Goal: Transaction & Acquisition: Purchase product/service

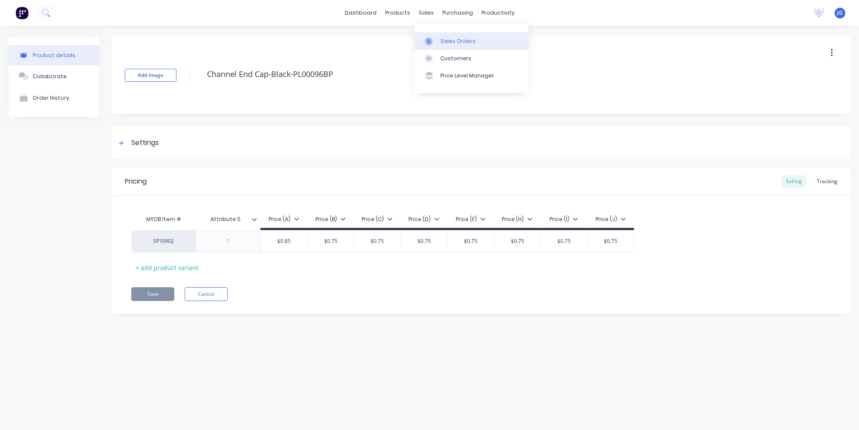
drag, startPoint x: 438, startPoint y: 45, endPoint x: 414, endPoint y: 46, distance: 23.7
click at [438, 45] on link "Sales Orders" at bounding box center [471, 40] width 114 height 17
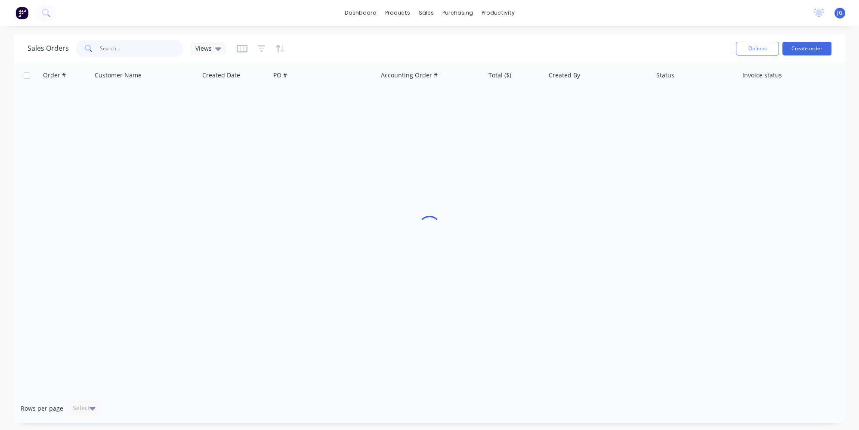
click at [142, 49] on input "text" at bounding box center [142, 48] width 84 height 17
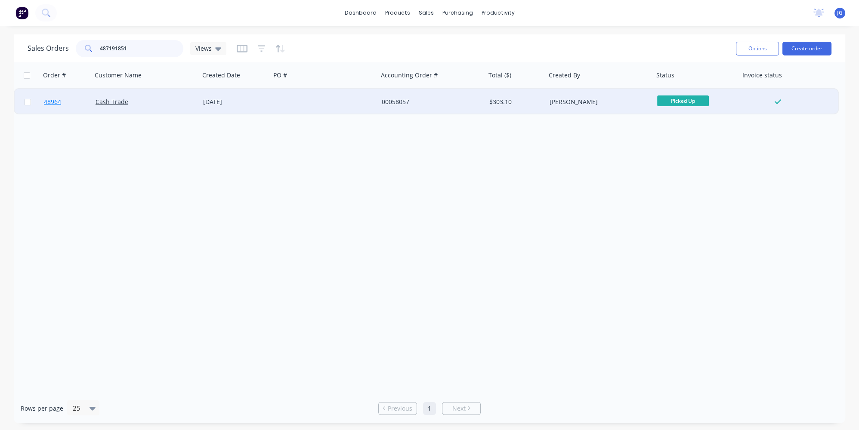
type input "487191851"
click at [77, 101] on link "48964" at bounding box center [70, 102] width 52 height 26
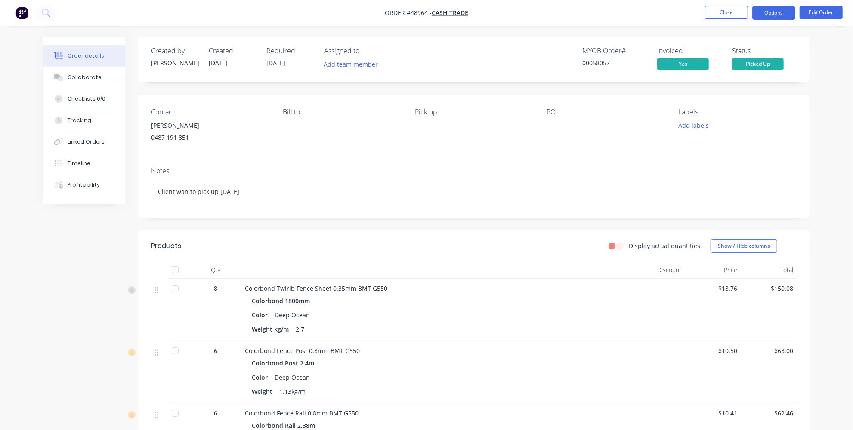
click at [783, 15] on button "Options" at bounding box center [773, 13] width 43 height 14
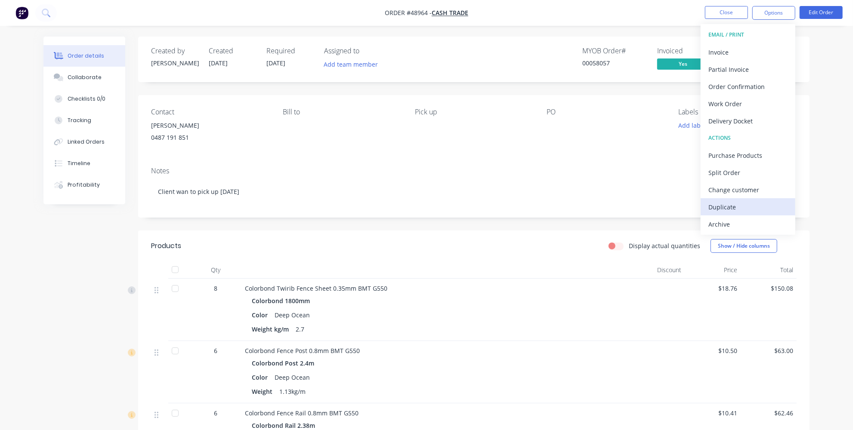
click at [737, 210] on div "Duplicate" at bounding box center [747, 207] width 79 height 12
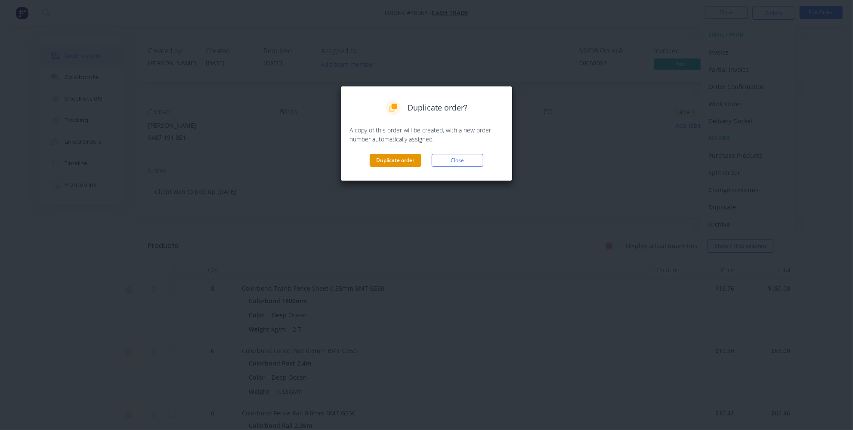
click at [404, 159] on button "Duplicate order" at bounding box center [396, 160] width 52 height 13
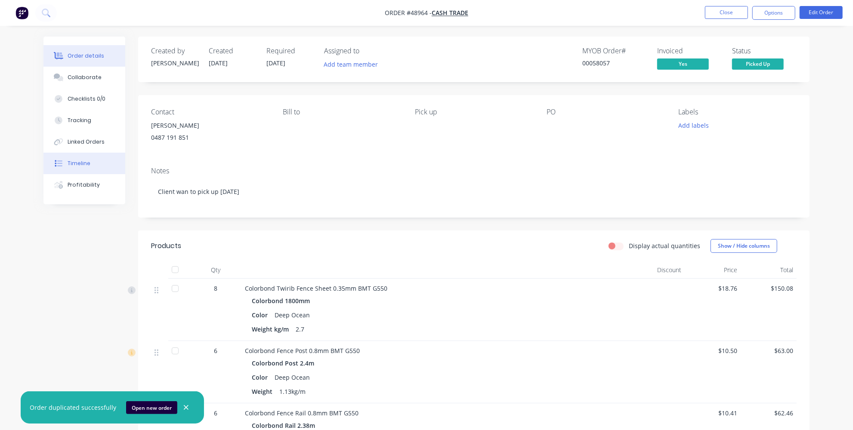
click at [75, 162] on div "Timeline" at bounding box center [79, 164] width 23 height 8
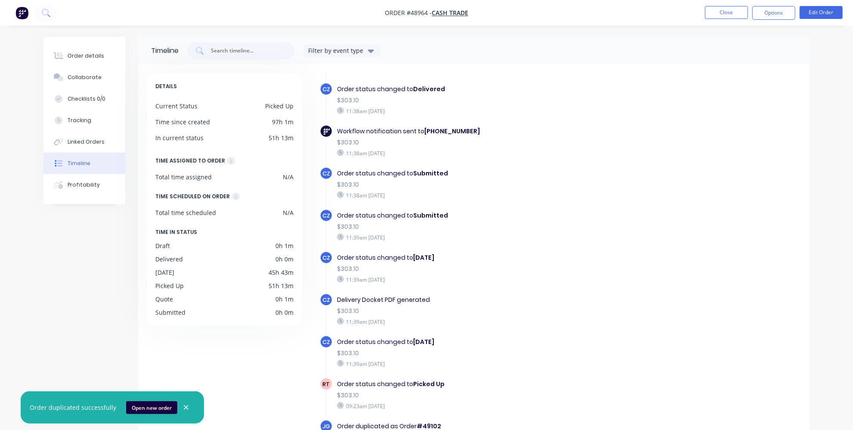
scroll to position [65, 0]
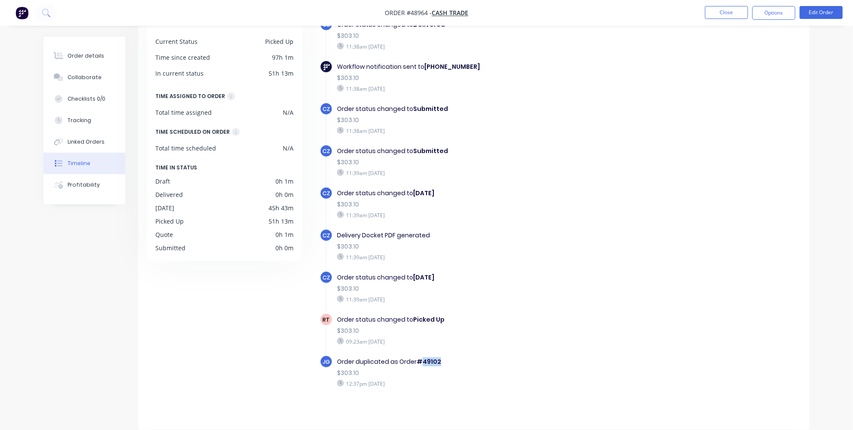
drag, startPoint x: 443, startPoint y: 355, endPoint x: 422, endPoint y: 358, distance: 21.3
click at [422, 358] on div "Order duplicated as Order #49102" at bounding box center [486, 362] width 298 height 9
copy b "49102"
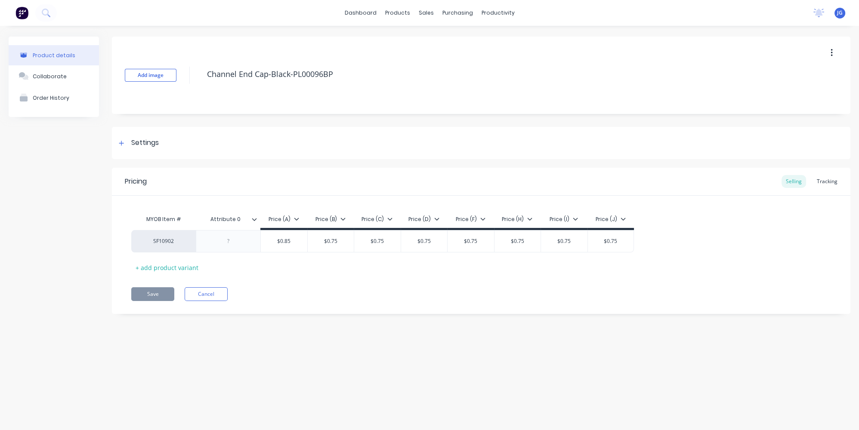
type textarea "x"
click at [430, 44] on icon at bounding box center [429, 41] width 8 height 8
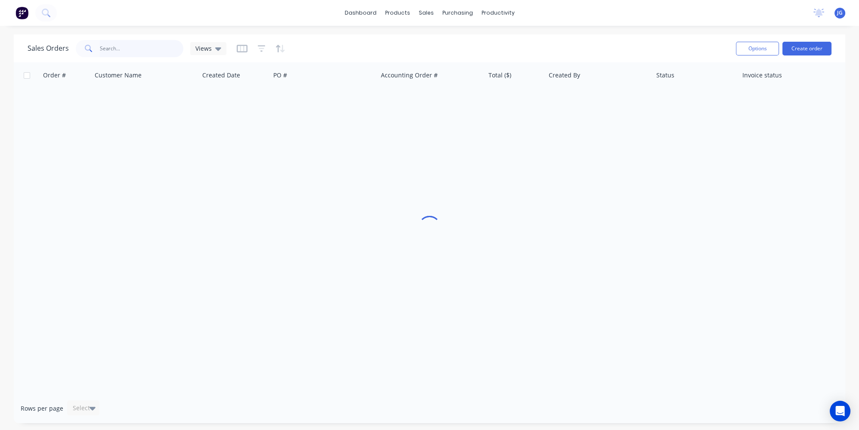
click at [150, 43] on input "text" at bounding box center [142, 48] width 84 height 17
paste input "49102"
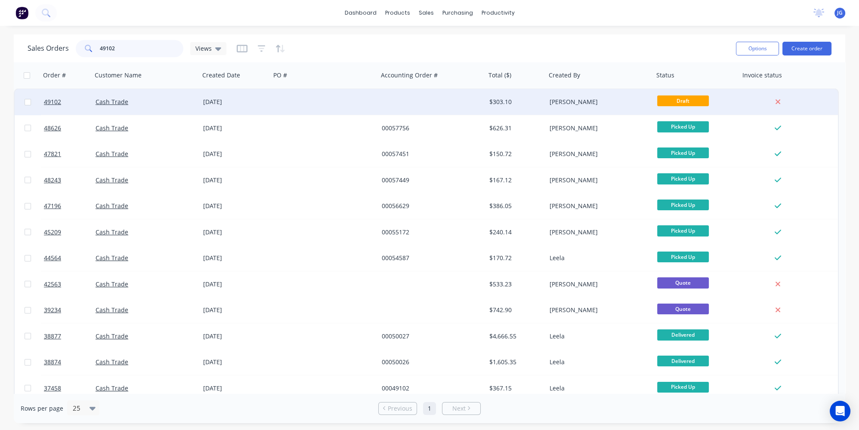
type input "49102"
click at [151, 101] on div "Cash Trade" at bounding box center [144, 102] width 96 height 9
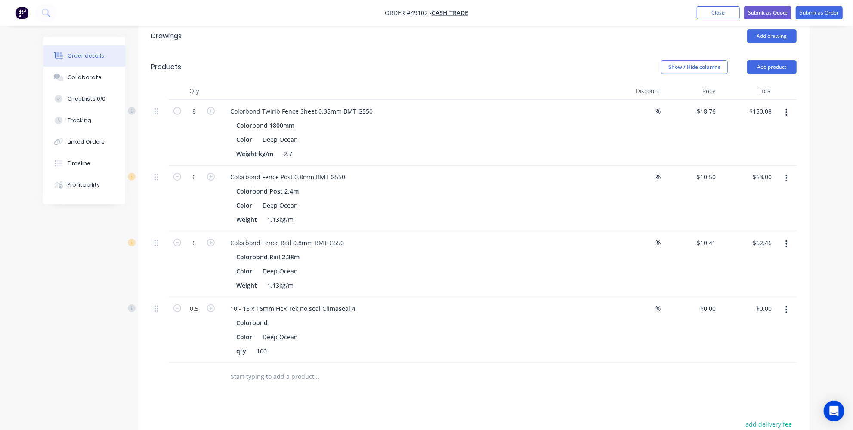
scroll to position [195, 0]
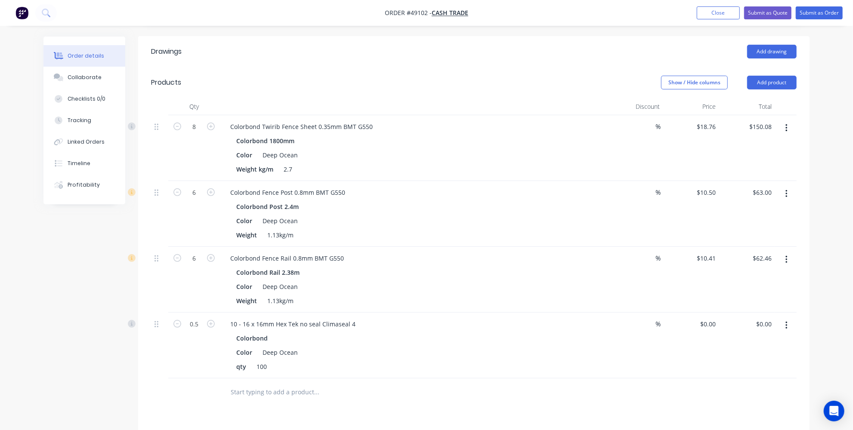
click at [281, 264] on div "Colorbond Fence Rail 0.8mm BMT G550 Colorbond Rail 2.38m Color Deep Ocean Weigh…" at bounding box center [413, 280] width 387 height 66
drag, startPoint x: 291, startPoint y: 254, endPoint x: 229, endPoint y: 256, distance: 62.0
click at [229, 256] on div "Colorbond Fence Rail 0.8mm BMT G550" at bounding box center [286, 258] width 127 height 12
copy div "Colorbond Fence Rail"
click at [785, 73] on header "Products Show / Hide columns Add product" at bounding box center [473, 82] width 671 height 31
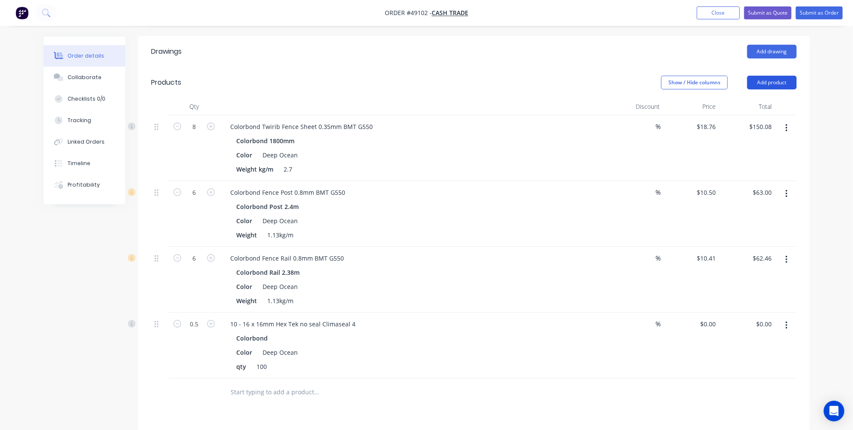
click at [787, 76] on button "Add product" at bounding box center [771, 83] width 49 height 14
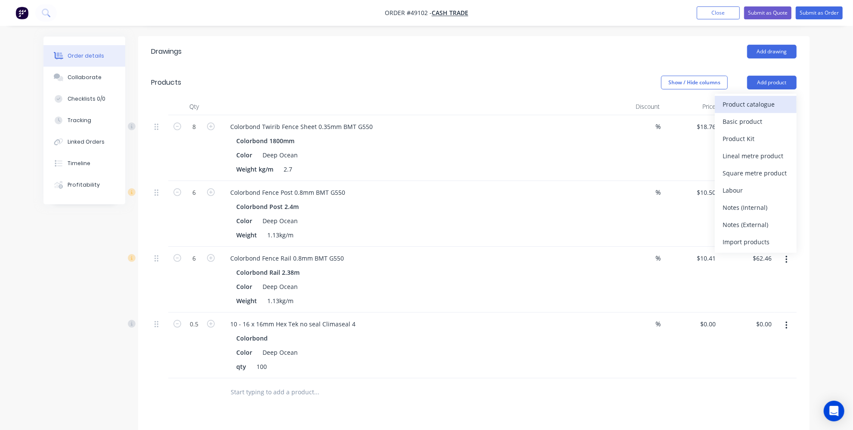
click at [755, 106] on div "Product catalogue" at bounding box center [755, 104] width 66 height 12
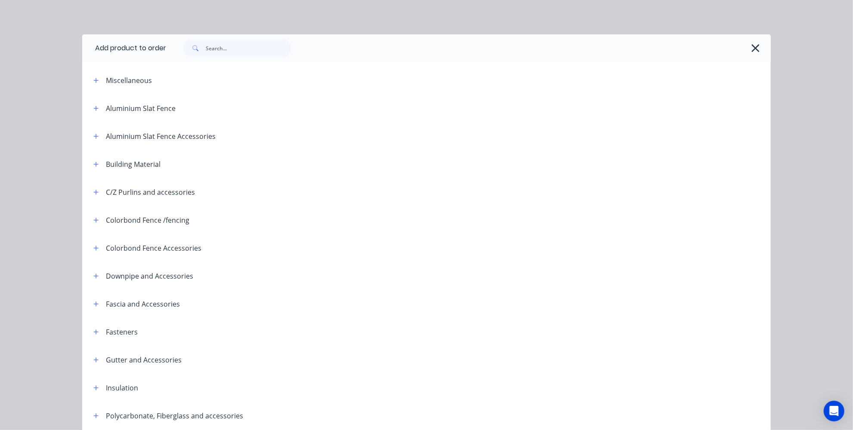
click at [242, 37] on div at bounding box center [468, 48] width 604 height 28
click at [232, 43] on input "text" at bounding box center [248, 48] width 85 height 17
paste input "Colorbond Fence Rail"
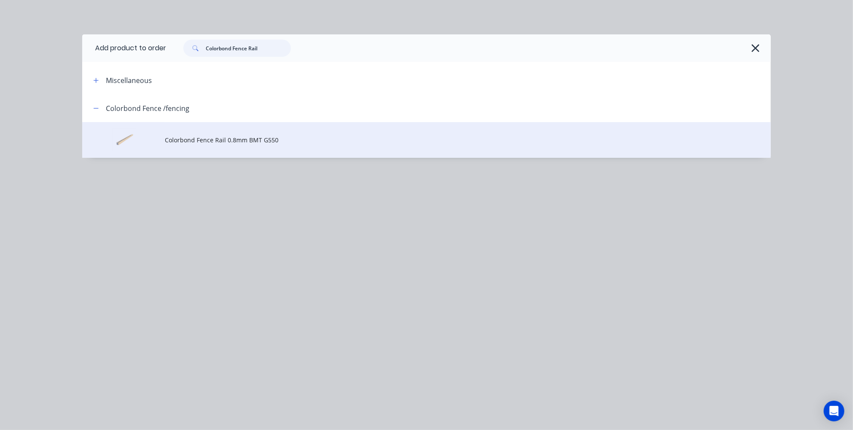
type input "Colorbond Fence Rail"
click at [205, 138] on span "Colorbond Fence Rail 0.8mm BMT G550" at bounding box center [407, 140] width 484 height 9
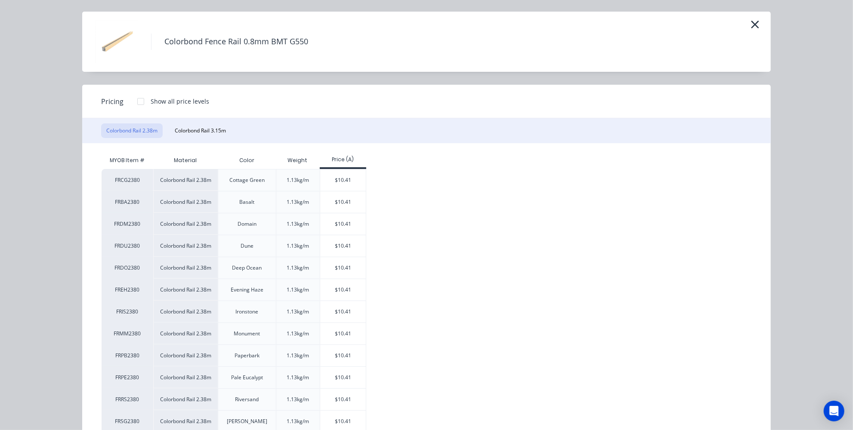
scroll to position [39, 0]
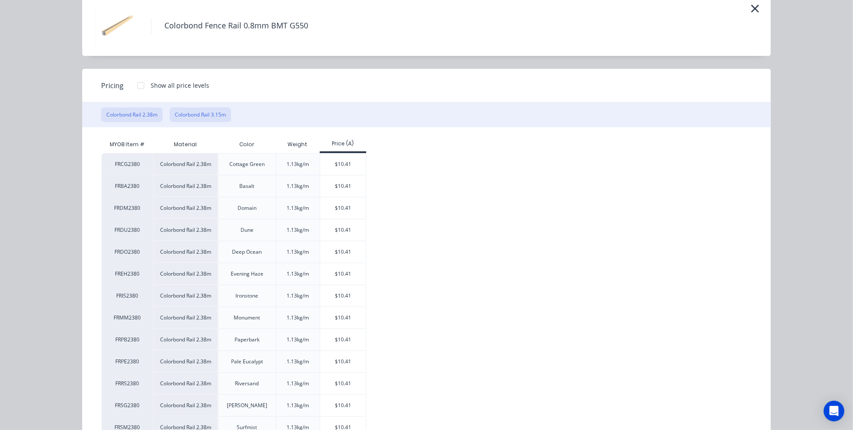
click at [209, 116] on button "Colorbond Rail 3.15m" at bounding box center [201, 115] width 62 height 15
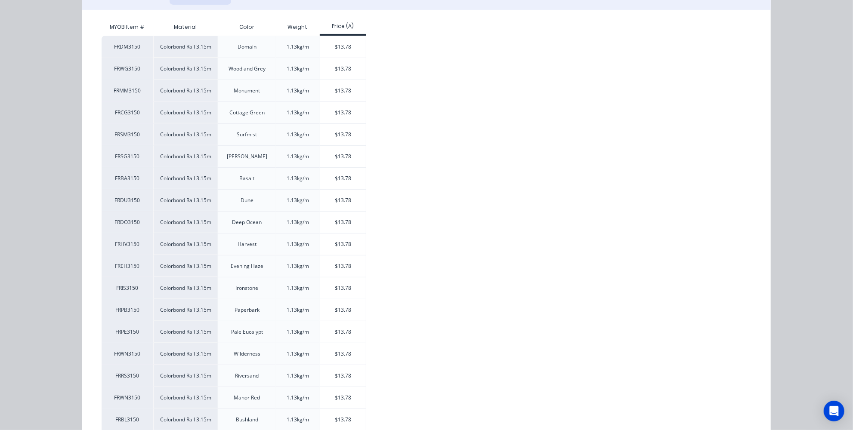
scroll to position [195, 0]
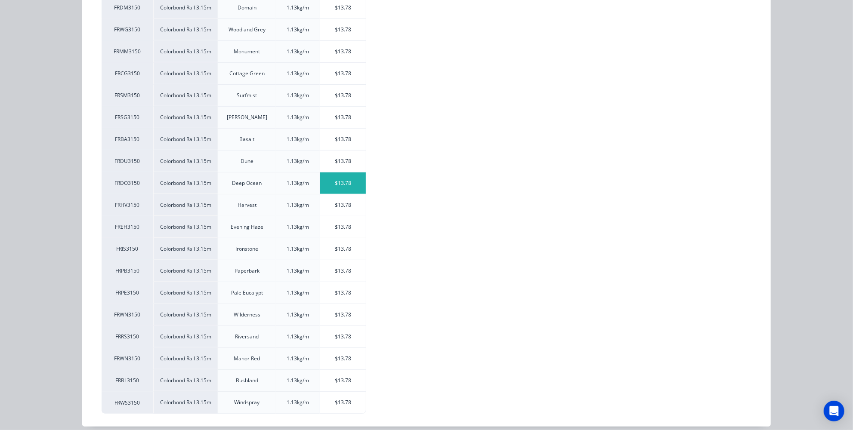
click at [343, 183] on div "$13.78" at bounding box center [343, 184] width 46 height 22
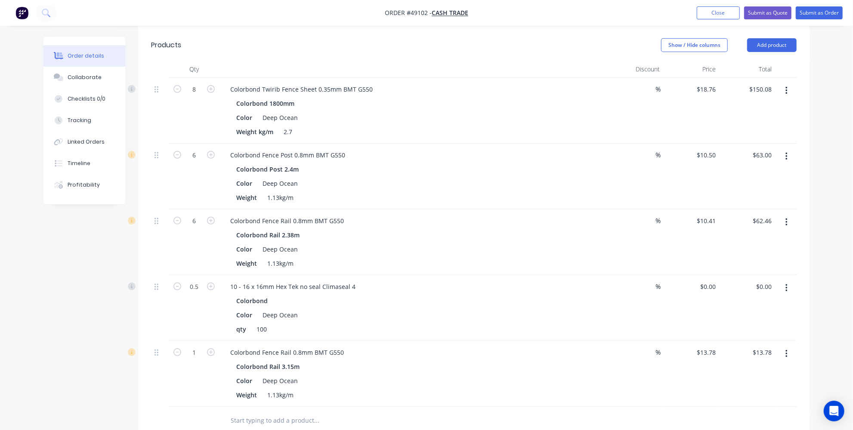
scroll to position [274, 0]
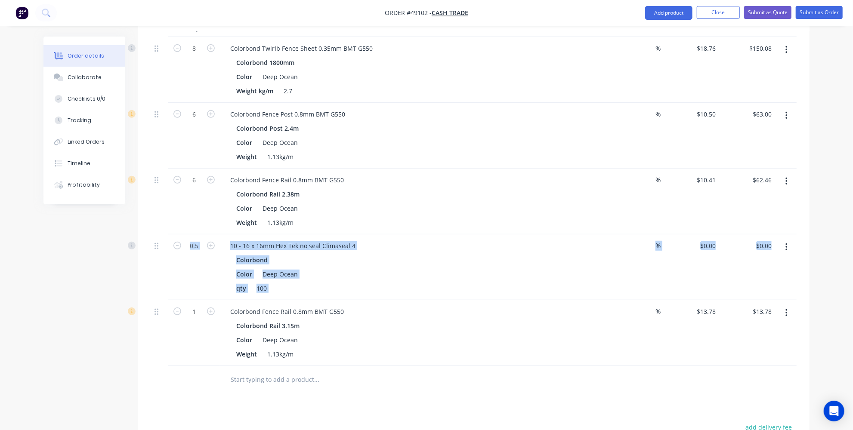
drag, startPoint x: 154, startPoint y: 310, endPoint x: 154, endPoint y: 295, distance: 15.5
click at [153, 295] on div "8 Colorbond Twirib Fence Sheet 0.35mm BMT G550 Colorbond 1800mm Color Deep Ocea…" at bounding box center [473, 201] width 645 height 329
click at [139, 348] on div "Qty Discount Price Total 8 Colorbond Twirib Fence Sheet 0.35mm BMT G550 Colorbo…" at bounding box center [473, 207] width 671 height 374
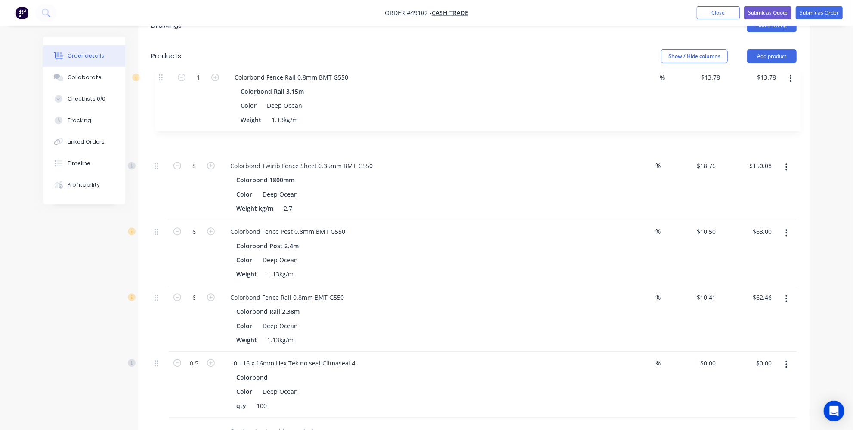
scroll to position [219, 0]
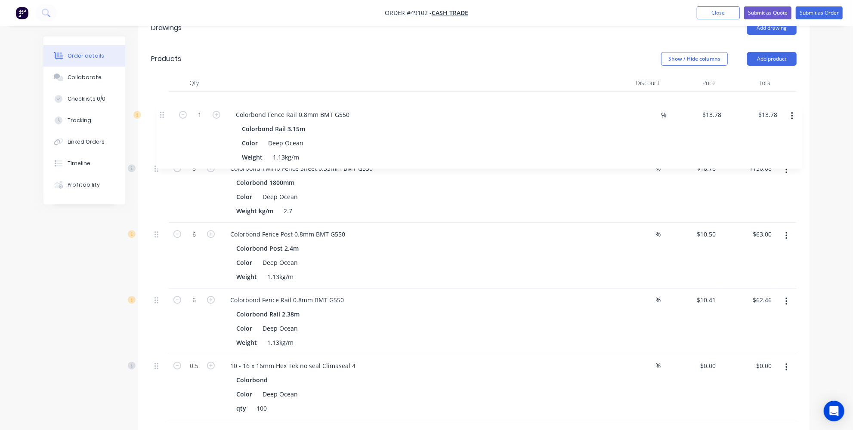
drag, startPoint x: 156, startPoint y: 309, endPoint x: 161, endPoint y: 108, distance: 201.0
click at [161, 108] on div "8 Colorbond Twirib Fence Sheet 0.35mm BMT G550 Colorbond 1800mm Color Deep Ocea…" at bounding box center [473, 256] width 645 height 329
click at [194, 168] on input "8" at bounding box center [194, 169] width 22 height 13
type input "1"
type input "$18.76"
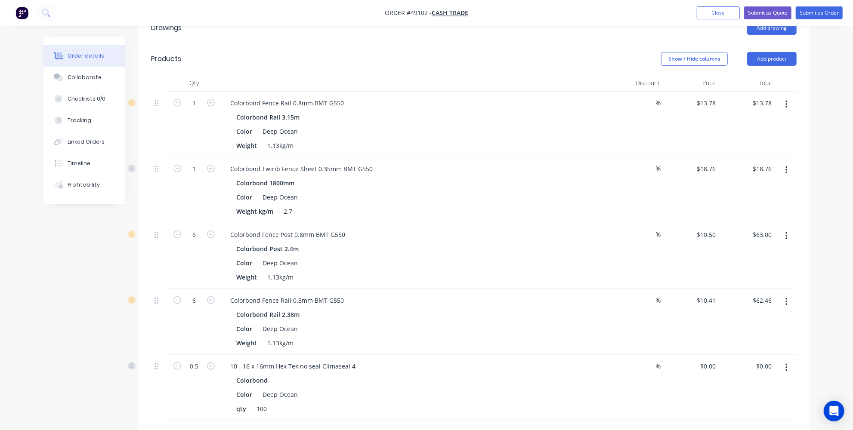
click at [119, 250] on div "Created by Jessica Created 10/09/25 Required 10/09/25 Assigned to Add team memb…" at bounding box center [426, 234] width 766 height 832
click at [784, 237] on button "button" at bounding box center [786, 235] width 20 height 15
click at [741, 307] on div "Delete" at bounding box center [755, 310] width 66 height 12
click at [788, 233] on button "button" at bounding box center [786, 235] width 20 height 15
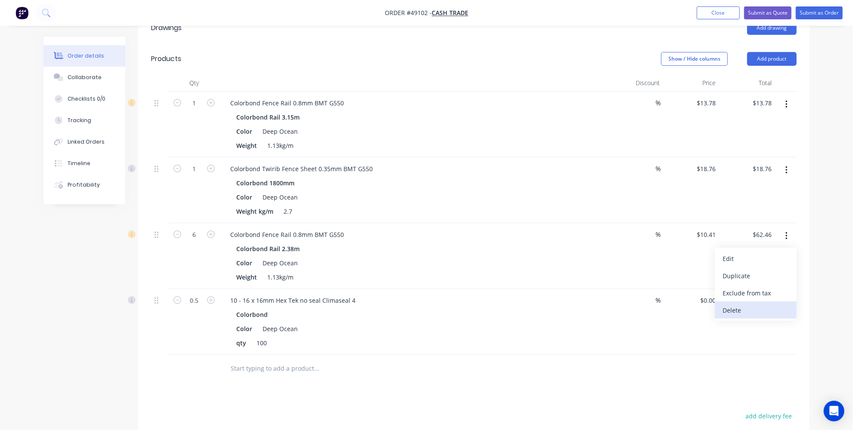
click at [734, 306] on div "Delete" at bounding box center [755, 310] width 66 height 12
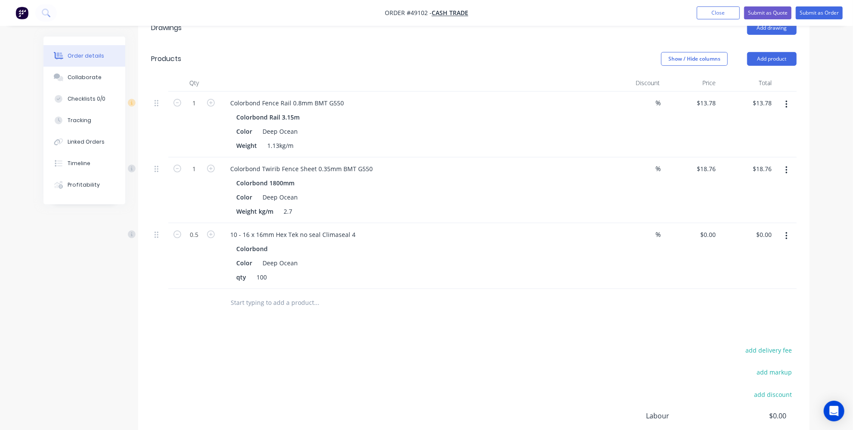
drag, startPoint x: 787, startPoint y: 234, endPoint x: 783, endPoint y: 242, distance: 9.8
click at [787, 233] on icon "button" at bounding box center [786, 235] width 2 height 9
click at [743, 312] on div "Delete" at bounding box center [755, 310] width 66 height 12
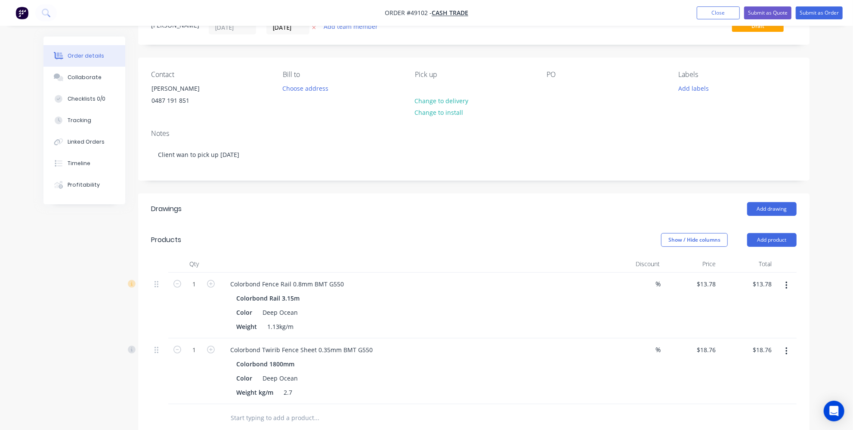
scroll to position [24, 0]
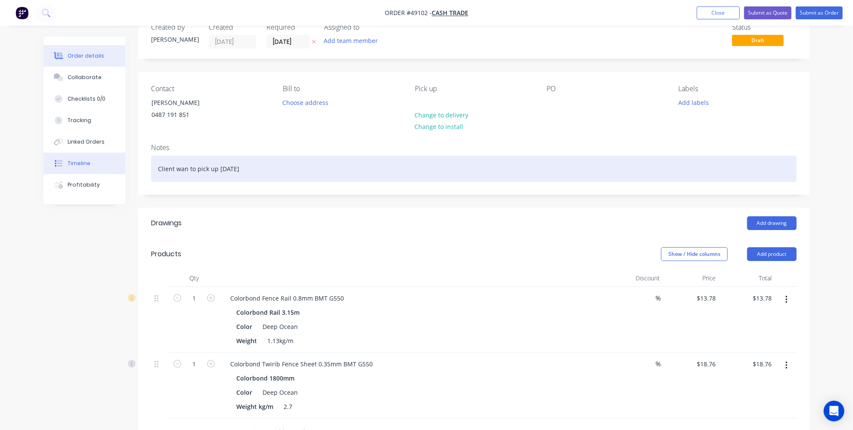
drag, startPoint x: 276, startPoint y: 170, endPoint x: 98, endPoint y: 171, distance: 177.7
click at [98, 171] on div "Order details Collaborate Checklists 0/0 Tracking Linked Orders Timeline Profit…" at bounding box center [426, 330] width 783 height 634
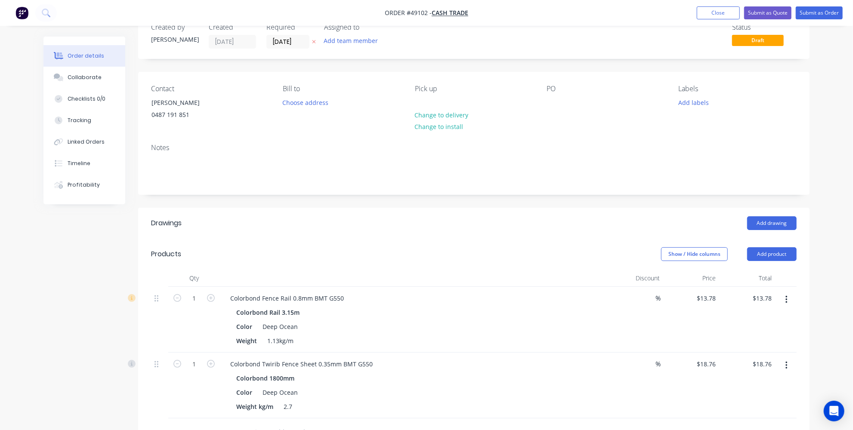
click at [112, 272] on div "Created by Jessica Created 10/09/25 Required 10/09/25 Assigned to Add team memb…" at bounding box center [426, 330] width 766 height 634
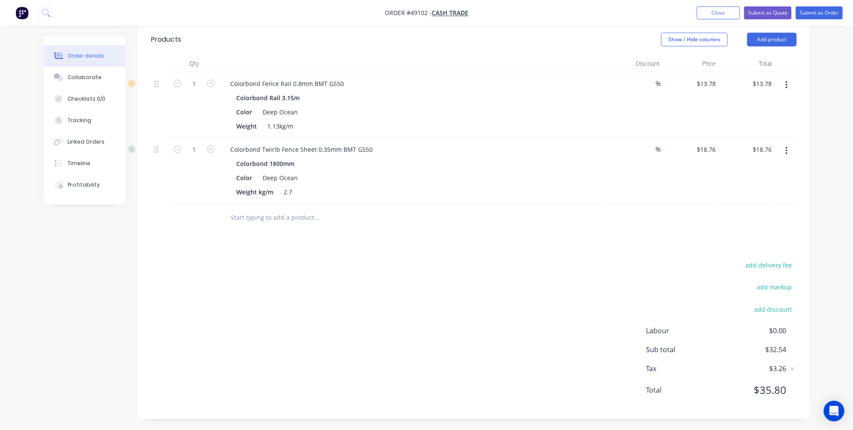
scroll to position [239, 0]
click at [285, 296] on div "add delivery fee add markup add discount Labour $0.00 Sub total $32.54 Tax $3.2…" at bounding box center [473, 332] width 645 height 147
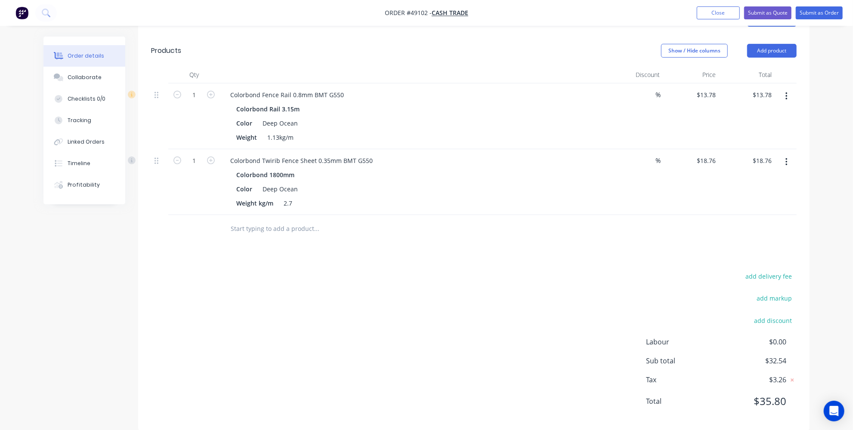
scroll to position [4, 0]
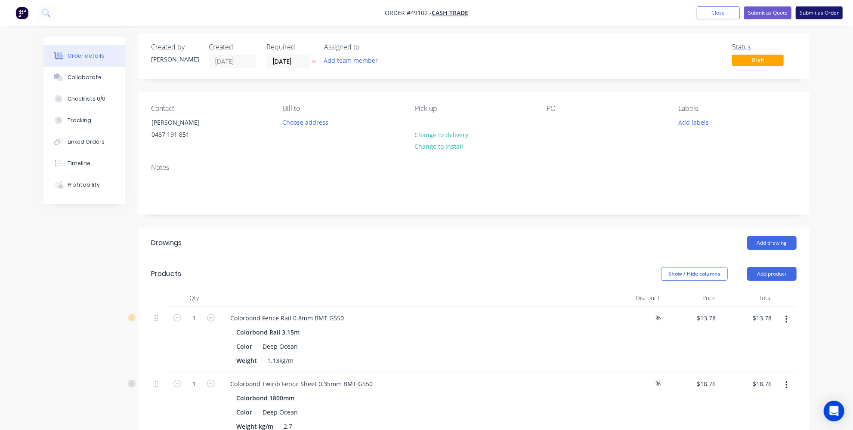
click at [820, 12] on button "Submit as Order" at bounding box center [818, 12] width 47 height 13
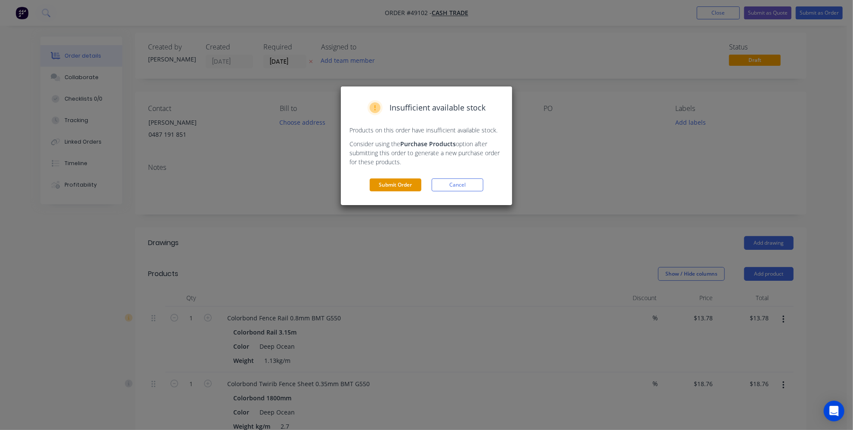
click at [407, 185] on button "Submit Order" at bounding box center [396, 185] width 52 height 13
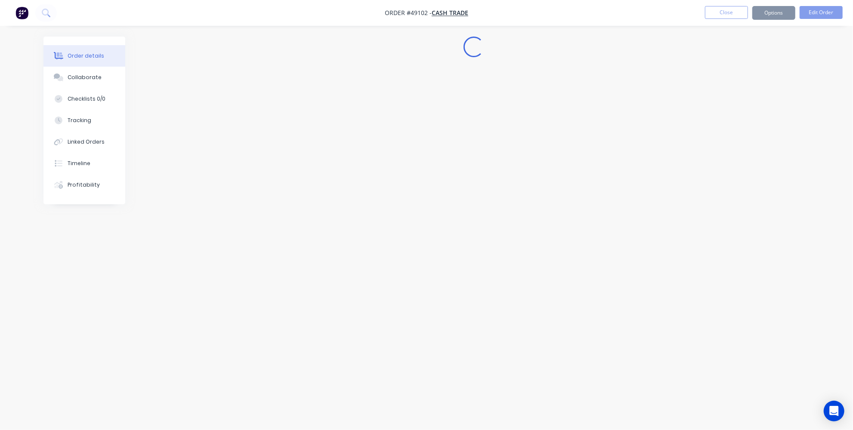
scroll to position [0, 0]
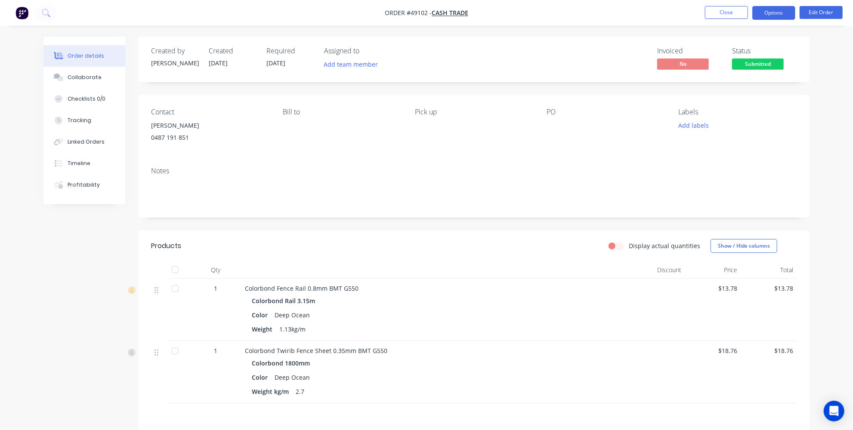
click at [773, 11] on button "Options" at bounding box center [773, 13] width 43 height 14
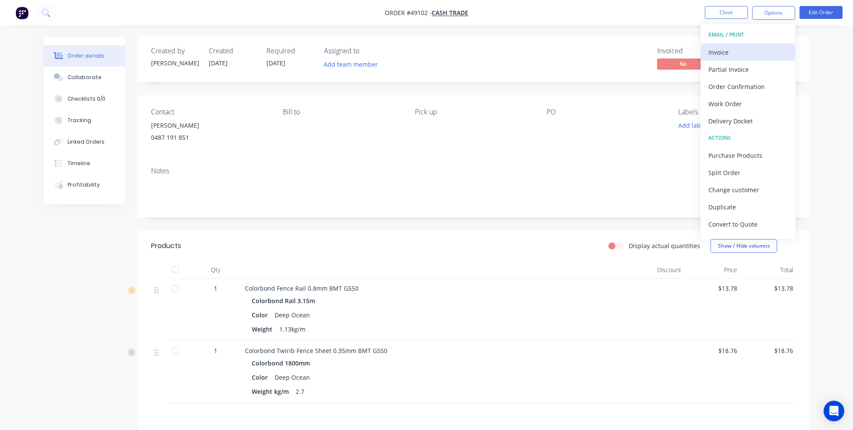
click at [738, 55] on div "Invoice" at bounding box center [747, 52] width 79 height 12
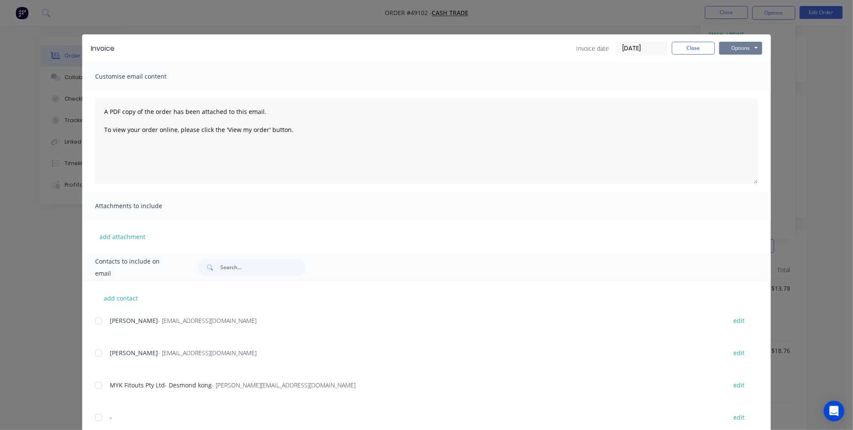
click at [739, 42] on div "Options Preview Print Email" at bounding box center [740, 49] width 43 height 14
click at [738, 46] on button "Options" at bounding box center [740, 48] width 43 height 13
click at [729, 80] on button "Print" at bounding box center [746, 78] width 55 height 14
click at [688, 45] on button "Close" at bounding box center [693, 48] width 43 height 13
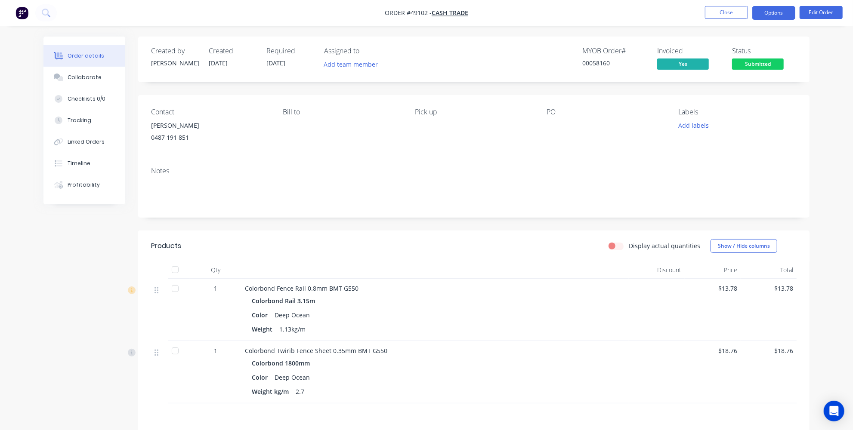
click at [782, 9] on button "Options" at bounding box center [773, 13] width 43 height 14
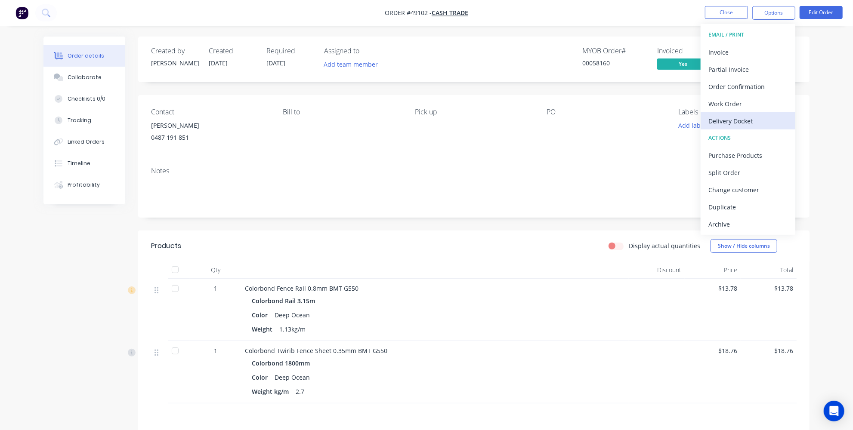
click at [737, 122] on div "Delivery Docket" at bounding box center [747, 121] width 79 height 12
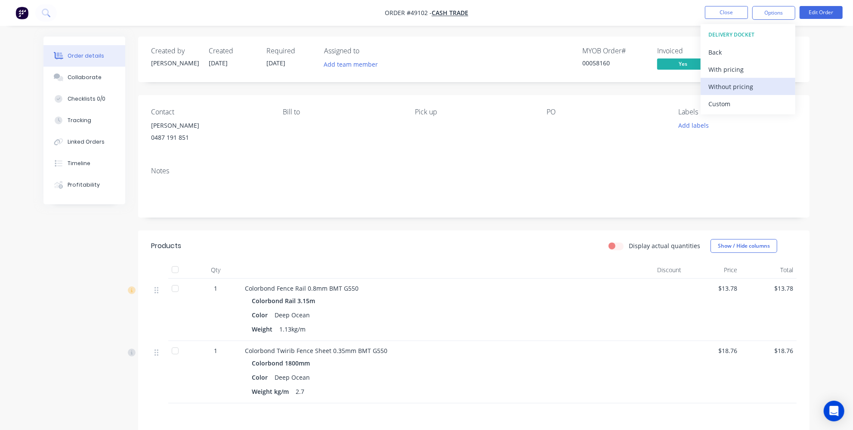
click at [726, 86] on div "Without pricing" at bounding box center [747, 86] width 79 height 12
click at [277, 240] on div "Products" at bounding box center [219, 246] width 137 height 14
click at [768, 67] on span "Submitted" at bounding box center [758, 64] width 52 height 11
click at [836, 203] on div "Order details Collaborate Checklists 0/0 Tracking Linked Orders Timeline Profit…" at bounding box center [426, 269] width 853 height 538
click at [759, 61] on span "Submitted" at bounding box center [758, 64] width 52 height 11
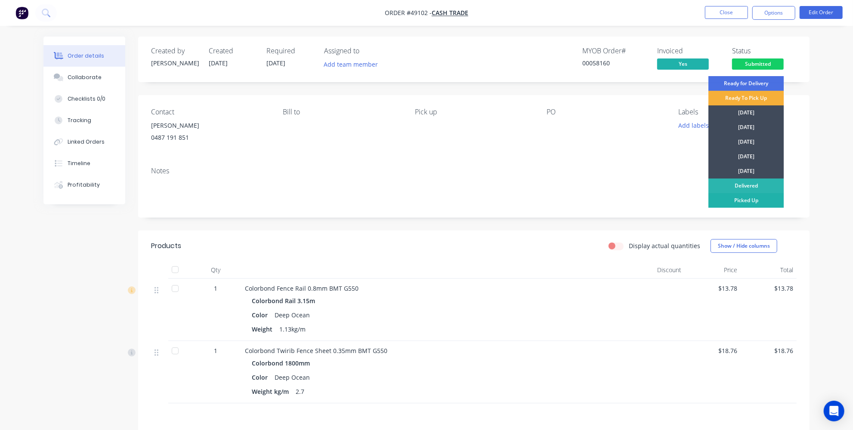
click at [749, 197] on div "Picked Up" at bounding box center [745, 200] width 75 height 15
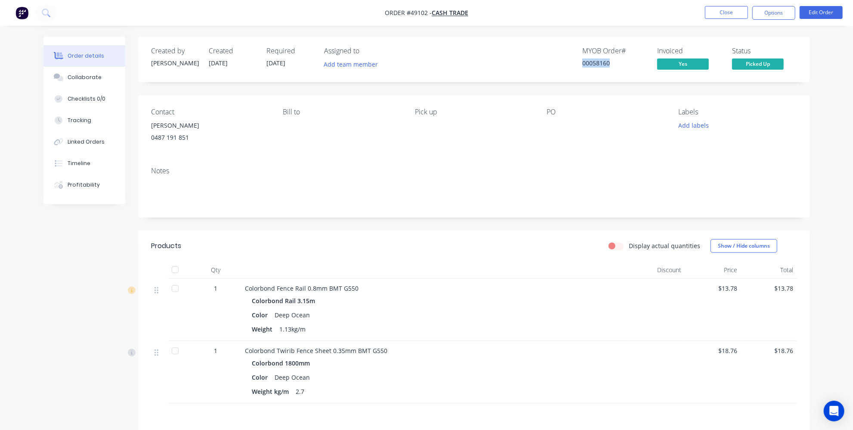
drag, startPoint x: 618, startPoint y: 63, endPoint x: 578, endPoint y: 63, distance: 39.6
click at [578, 63] on div "MYOB Order # 00058160 Invoiced Yes Status Picked Up" at bounding box center [603, 59] width 386 height 25
copy div "00058160"
click at [22, 18] on img "button" at bounding box center [21, 12] width 13 height 13
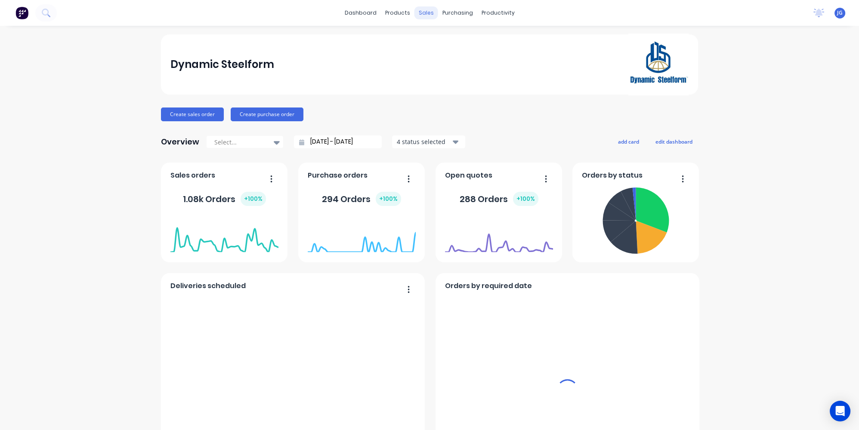
click at [419, 11] on div "sales" at bounding box center [426, 12] width 24 height 13
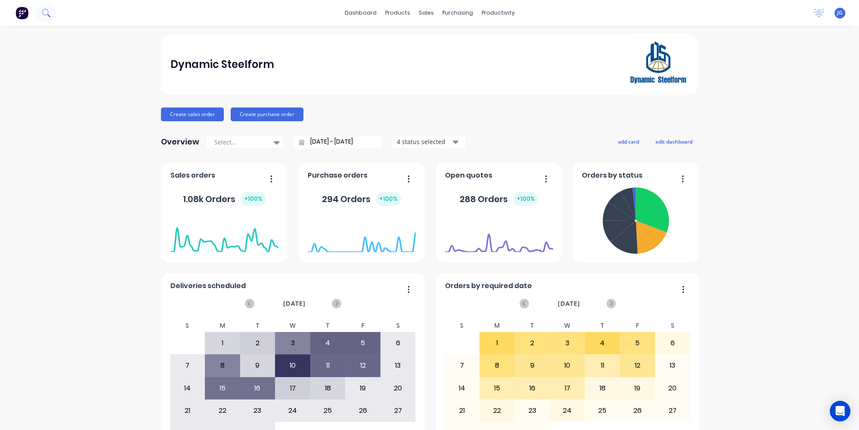
click at [46, 11] on icon at bounding box center [46, 13] width 8 height 8
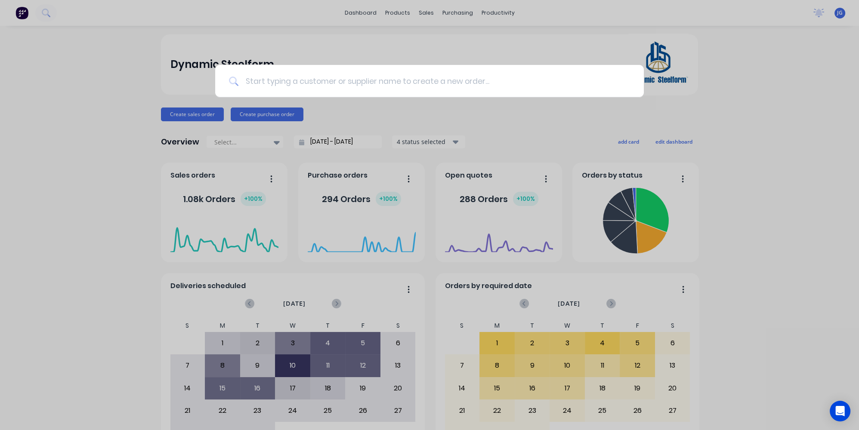
click at [290, 89] on input at bounding box center [433, 81] width 391 height 32
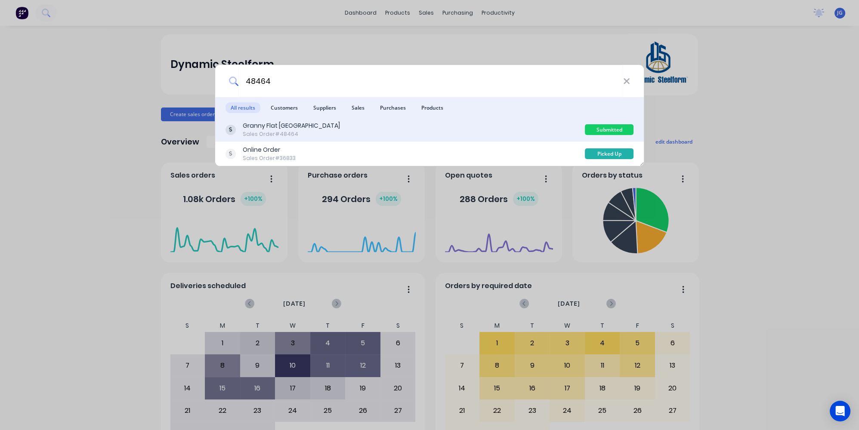
type input "48464"
click at [269, 134] on div "Sales Order #48464" at bounding box center [291, 134] width 97 height 8
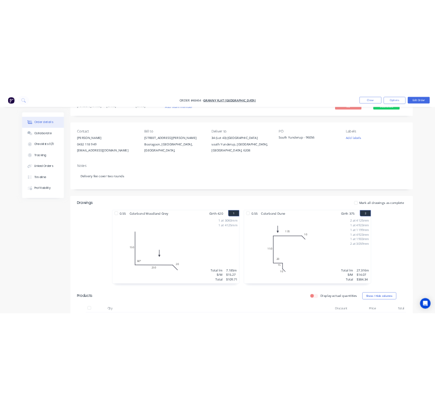
scroll to position [234, 0]
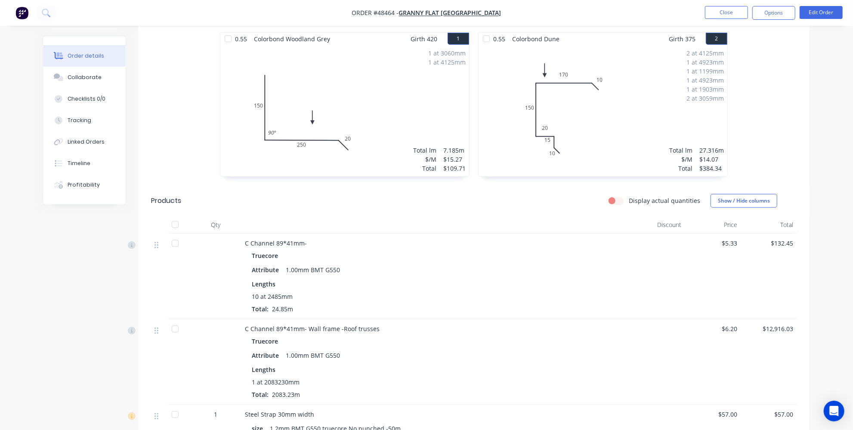
click at [393, 91] on div "1 at 3060mm 1 at 4125mm Total lm $/M Total 7.185m $15.27 $109.71" at bounding box center [344, 110] width 249 height 131
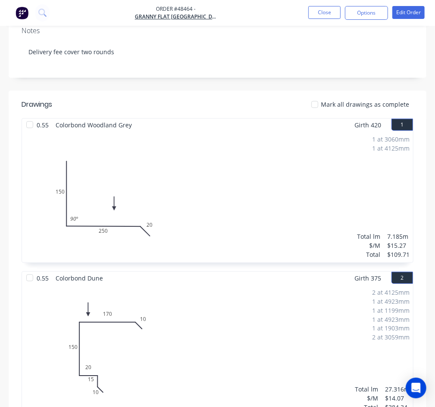
click at [164, 172] on div "1 at 3060mm 1 at 4125mm Total lm $/M Total 7.185m $15.27 $109.71" at bounding box center [217, 196] width 391 height 131
click at [257, 162] on div "1 at 3060mm 1 at 4125mm Total lm $/M Total 7.185m $15.27 $109.71" at bounding box center [217, 196] width 391 height 131
click at [220, 200] on div "1 at 3060mm 1 at 4125mm Total lm $/M Total 7.185m $15.27 $109.71" at bounding box center [217, 196] width 391 height 131
click at [370, 140] on div "1 at 3060mm 1 at 4125mm Total lm $/M Total 7.185m $15.27 $109.71" at bounding box center [217, 196] width 391 height 131
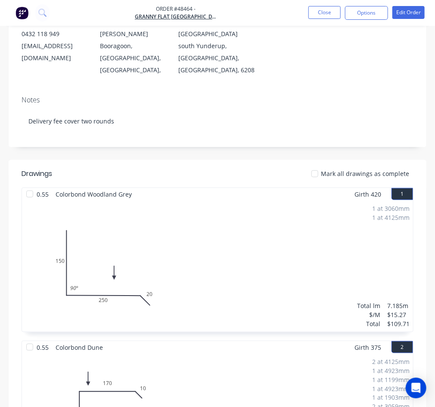
scroll to position [156, 0]
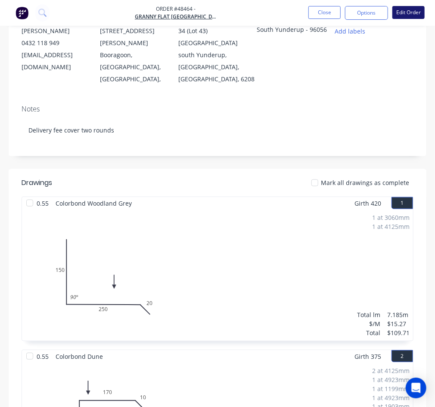
click at [405, 14] on button "Edit Order" at bounding box center [408, 12] width 32 height 13
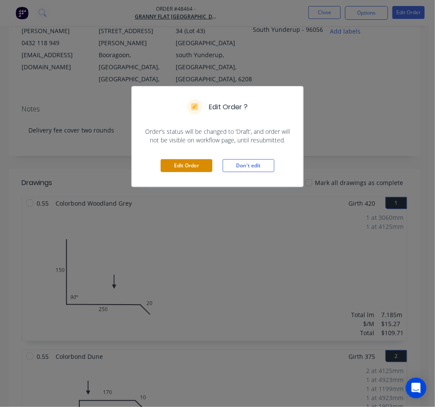
click at [193, 165] on button "Edit Order" at bounding box center [186, 165] width 52 height 13
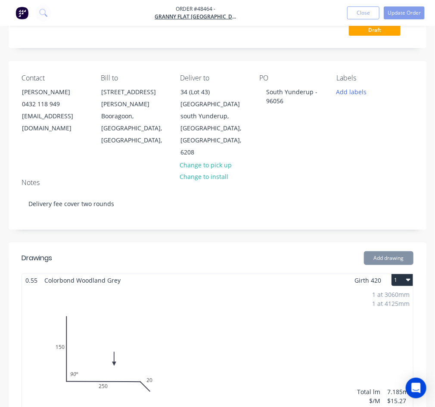
scroll to position [117, 0]
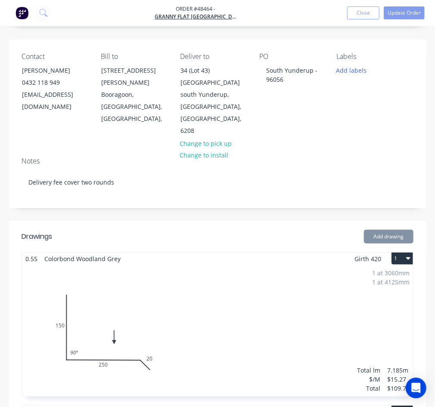
click at [114, 283] on div "1 at 3060mm 1 at 4125mm Total lm $/M Total 7.185m $15.27 $109.71" at bounding box center [217, 330] width 391 height 131
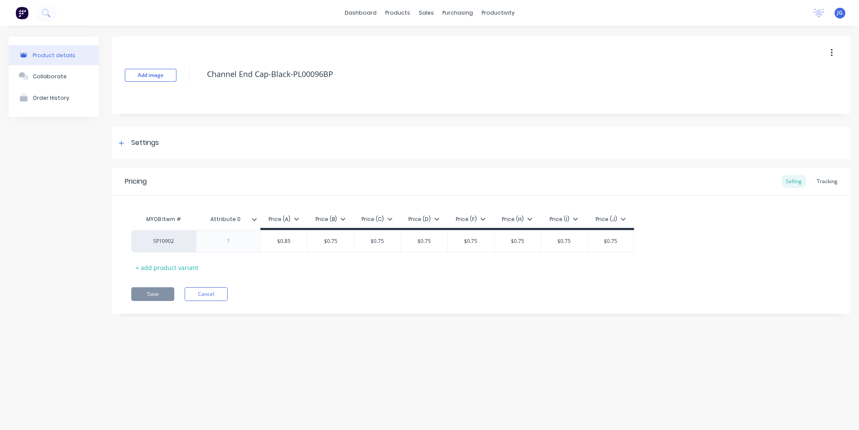
type textarea "x"
click at [444, 37] on div "Sales Orders" at bounding box center [457, 41] width 35 height 8
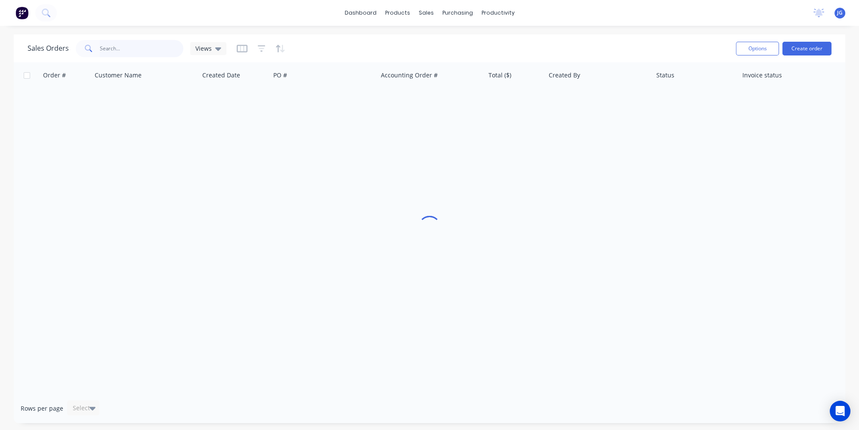
click at [114, 46] on input "text" at bounding box center [142, 48] width 84 height 17
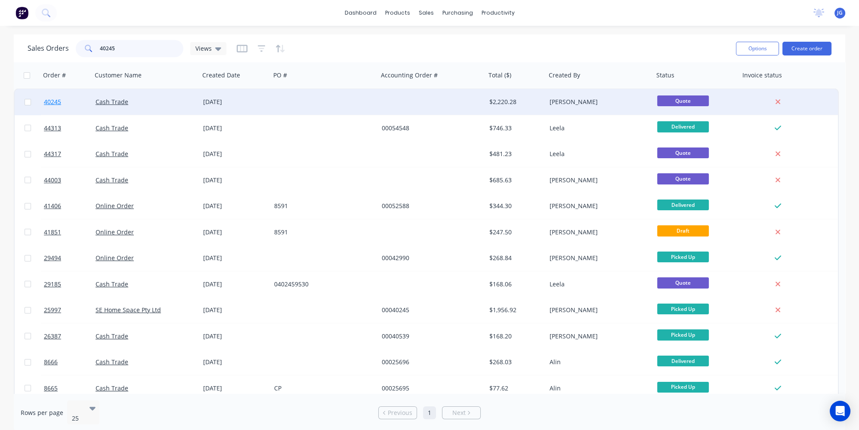
type input "40245"
click at [77, 99] on link "40245" at bounding box center [70, 102] width 52 height 26
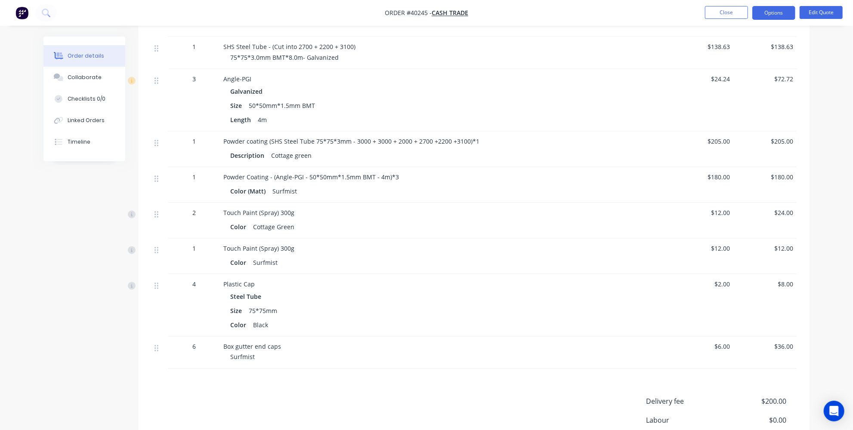
scroll to position [899, 0]
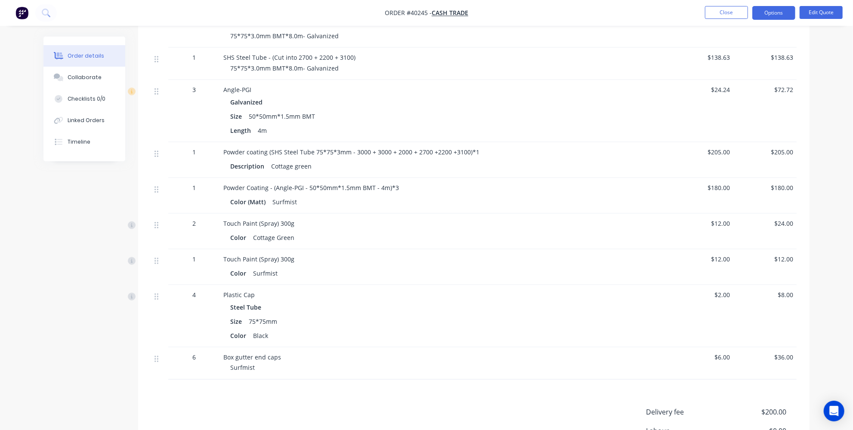
click at [396, 183] on div "Powder Coating - (Angle-PGI - 50*50mm*1.5mm BMT - 4m)*3" at bounding box center [413, 187] width 380 height 9
click at [395, 184] on span "Powder Coating - (Angle-PGI - 50*50mm*1.5mm BMT - 4m)*3" at bounding box center [311, 188] width 176 height 8
drag, startPoint x: 394, startPoint y: 175, endPoint x: 386, endPoint y: 175, distance: 7.7
click at [386, 184] on span "Powder Coating - (Angle-PGI - 50*50mm*1.5mm BMT - 4m)*3" at bounding box center [311, 188] width 176 height 8
click at [363, 194] on div "Color (Matt) Surfmist" at bounding box center [413, 201] width 380 height 14
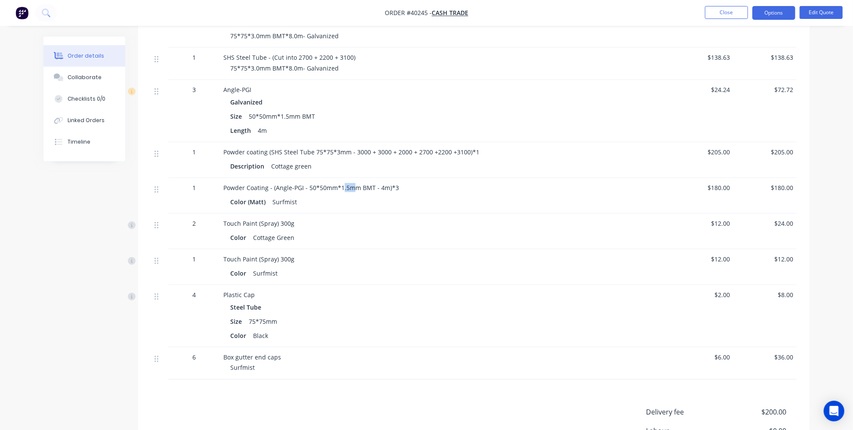
drag, startPoint x: 346, startPoint y: 174, endPoint x: 340, endPoint y: 175, distance: 6.0
click at [340, 184] on span "Powder Coating - (Angle-PGI - 50*50mm*1.5mm BMT - 4m)*3" at bounding box center [311, 188] width 176 height 8
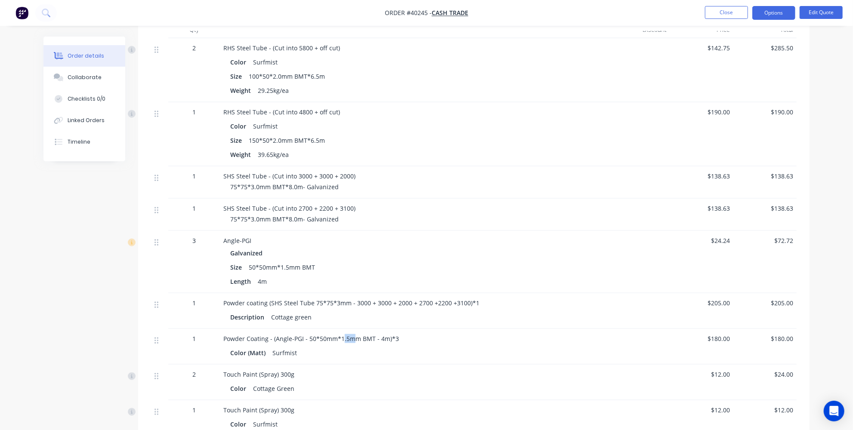
scroll to position [782, 0]
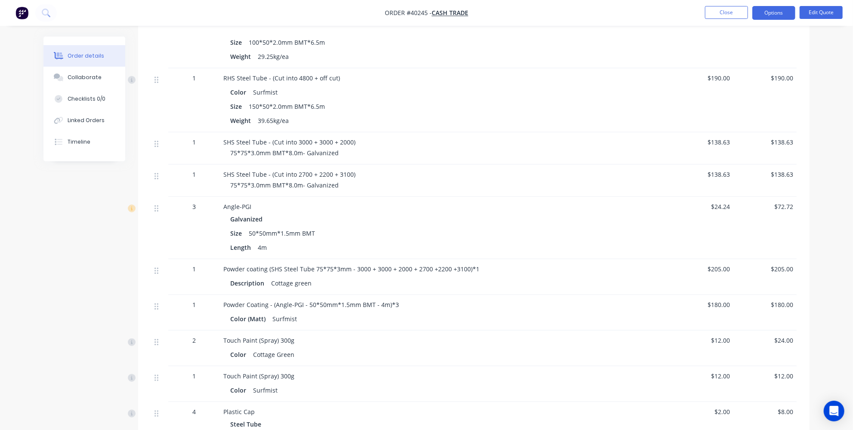
click at [487, 197] on div "Angle-PGI Galvanized Size 50*50mm*1.5mm BMT Length 4m" at bounding box center [413, 228] width 387 height 62
drag, startPoint x: 310, startPoint y: 269, endPoint x: 272, endPoint y: 268, distance: 37.9
click at [272, 277] on div "Cottage green" at bounding box center [291, 283] width 47 height 12
drag, startPoint x: 272, startPoint y: 303, endPoint x: 297, endPoint y: 309, distance: 25.7
click at [297, 313] on div "Surfmist" at bounding box center [284, 319] width 31 height 12
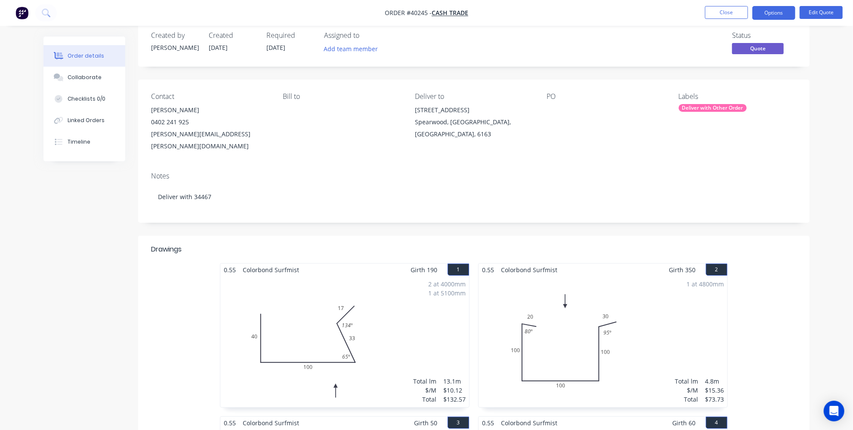
scroll to position [0, 0]
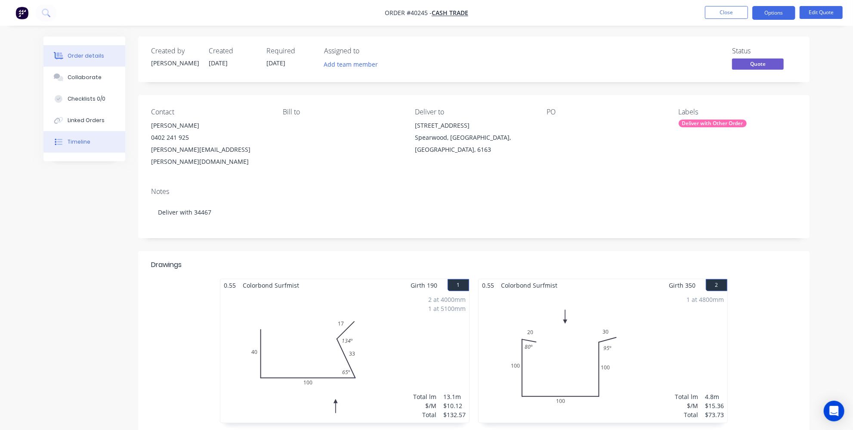
click at [99, 141] on button "Timeline" at bounding box center [84, 142] width 82 height 22
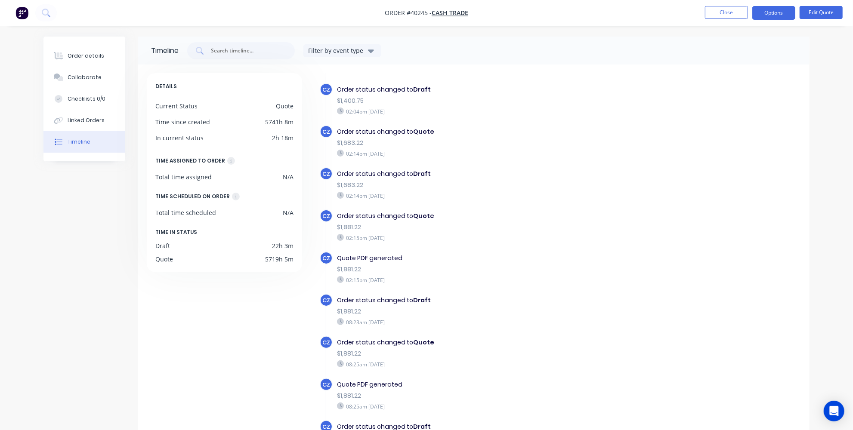
scroll to position [234, 0]
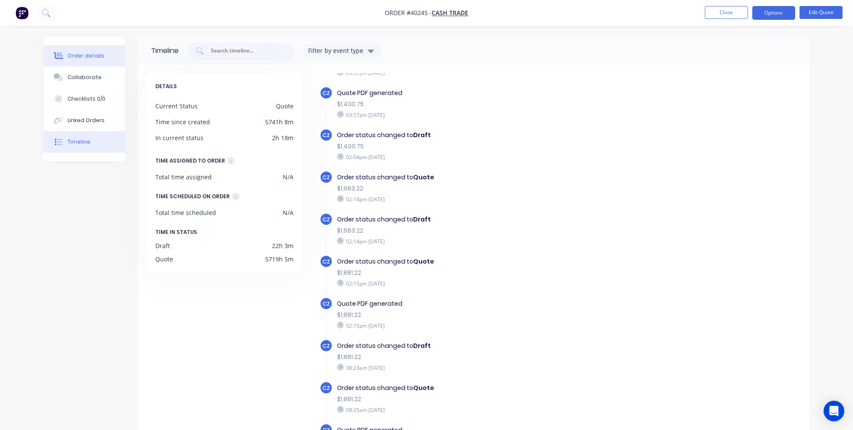
click at [71, 52] on div "Order details" at bounding box center [86, 56] width 37 height 8
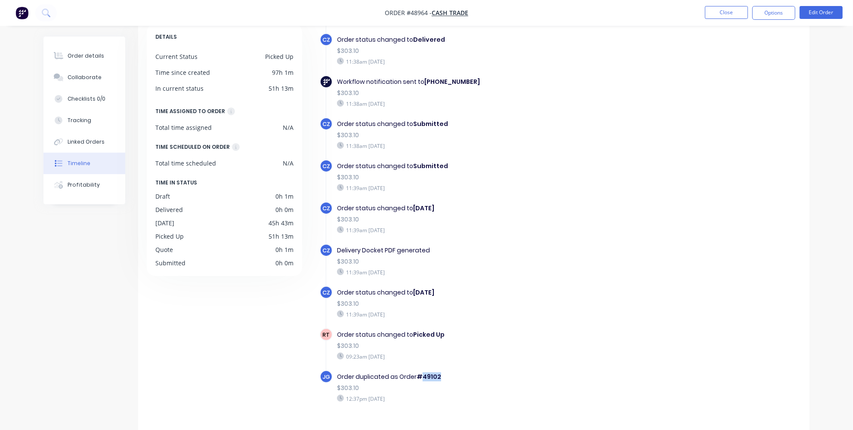
scroll to position [65, 0]
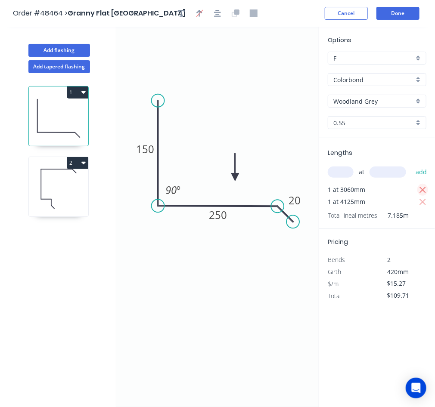
click at [424, 188] on icon "button" at bounding box center [423, 190] width 8 height 10
click at [423, 192] on icon "button" at bounding box center [423, 190] width 8 height 10
type input "$0.00"
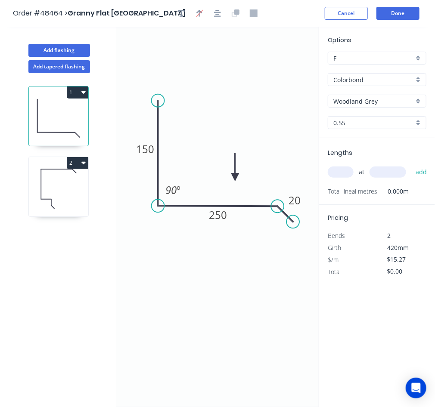
click at [346, 172] on input "text" at bounding box center [340, 171] width 26 height 11
type input "1"
click at [383, 170] on input "text" at bounding box center [387, 171] width 37 height 11
type input "4500"
click at [415, 172] on button "add" at bounding box center [421, 172] width 20 height 15
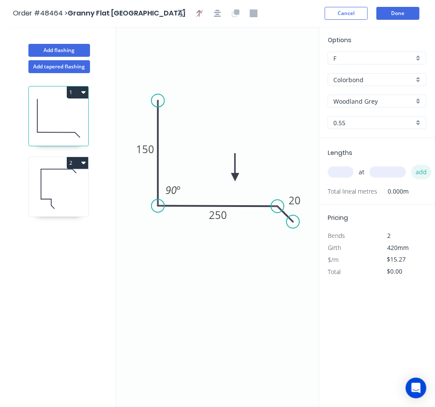
type input "$68.72"
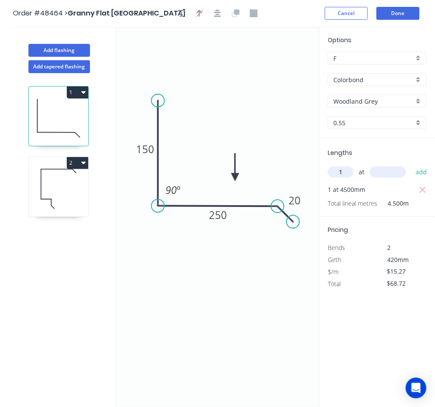
type input "1"
click at [383, 172] on input "text" at bounding box center [387, 171] width 37 height 11
type input "3300"
click at [418, 172] on button "add" at bounding box center [421, 172] width 20 height 15
type input "$119.11"
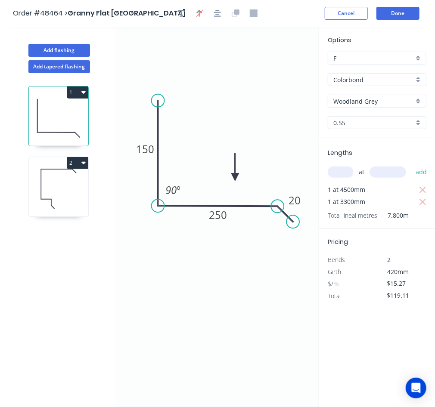
click at [70, 187] on icon at bounding box center [58, 188] width 59 height 55
type input "$14.07"
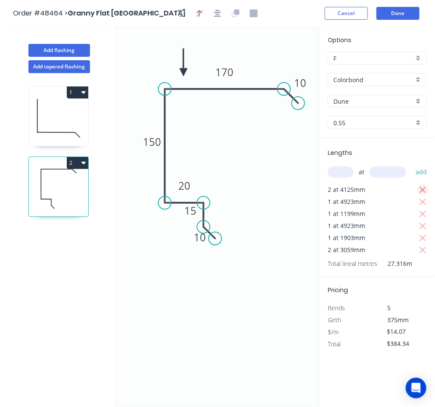
click at [425, 188] on icon "button" at bounding box center [423, 190] width 8 height 10
click at [424, 188] on icon "button" at bounding box center [423, 190] width 8 height 10
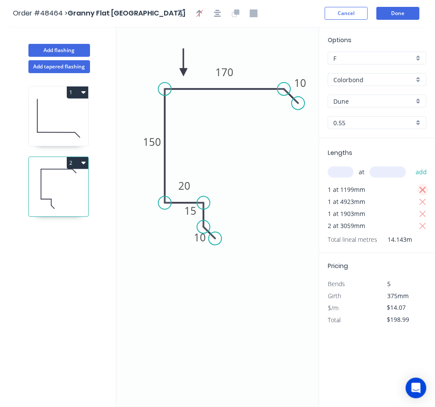
click at [424, 188] on icon "button" at bounding box center [423, 190] width 8 height 10
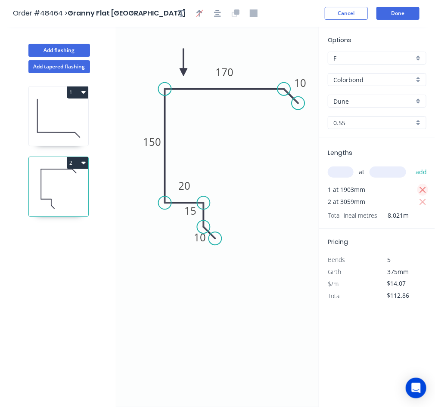
click at [424, 188] on icon "button" at bounding box center [423, 190] width 8 height 10
type input "$0.00"
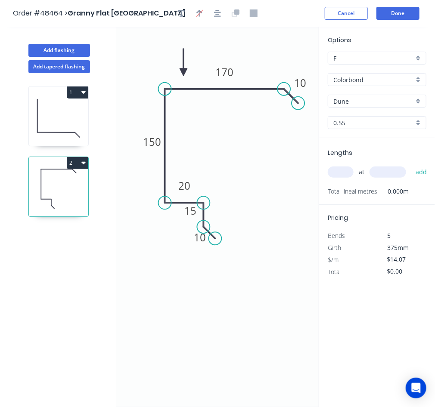
click at [337, 172] on input "text" at bounding box center [340, 171] width 26 height 11
type input "2"
click at [391, 172] on input "text" at bounding box center [387, 171] width 37 height 11
type input "5100"
click at [427, 173] on button "add" at bounding box center [421, 172] width 20 height 15
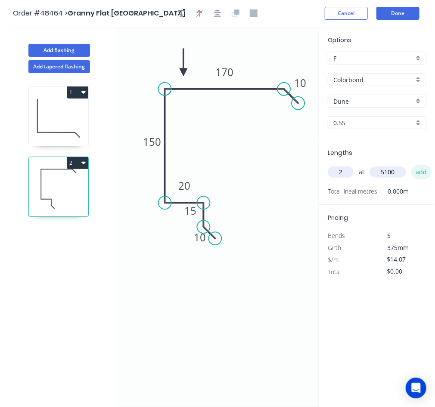
type input "$143.51"
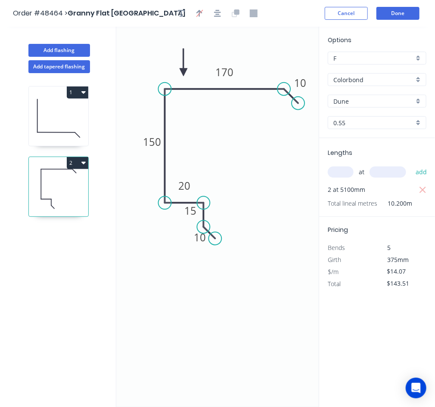
type input "5"
type input "2"
click at [373, 173] on input "text" at bounding box center [387, 171] width 37 height 11
type input "4500"
click at [421, 177] on button "add" at bounding box center [421, 172] width 20 height 15
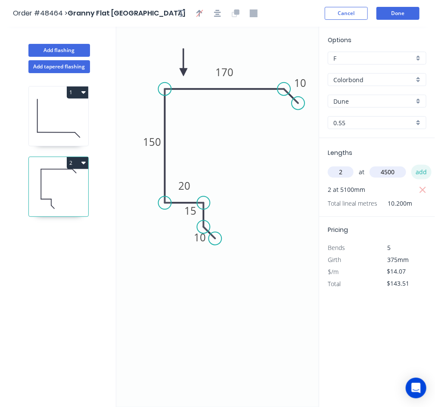
type input "$270.14"
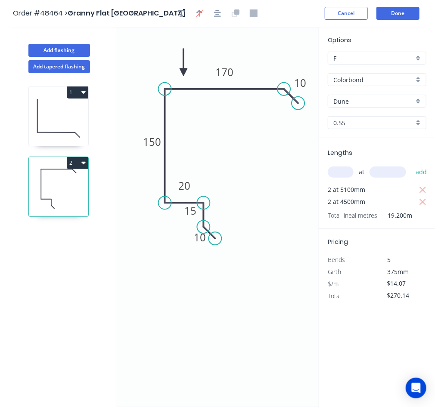
click at [349, 174] on input "text" at bounding box center [340, 171] width 26 height 11
type input "4"
click at [403, 171] on input "text" at bounding box center [387, 171] width 37 height 11
click at [389, 173] on input "text" at bounding box center [387, 171] width 37 height 11
type input "3300"
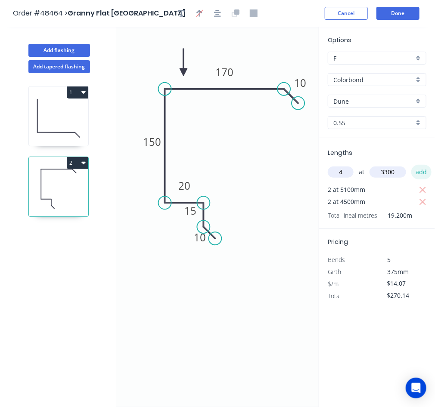
click at [415, 173] on button "add" at bounding box center [421, 172] width 20 height 15
type input "$455.87"
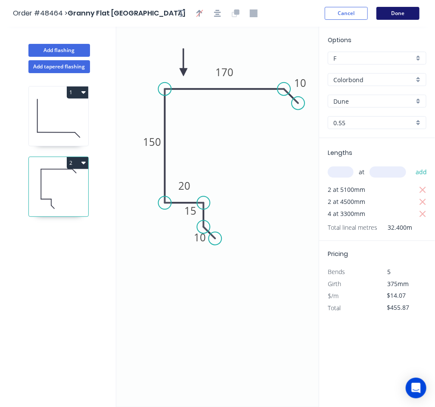
click at [395, 12] on button "Done" at bounding box center [397, 13] width 43 height 13
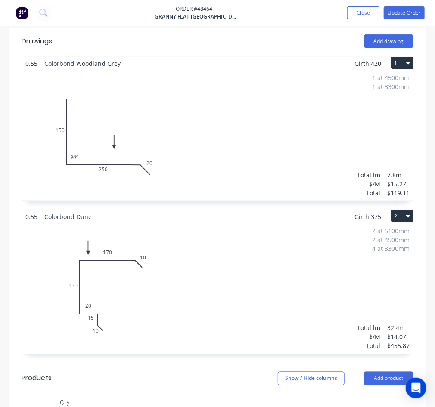
scroll to position [352, 0]
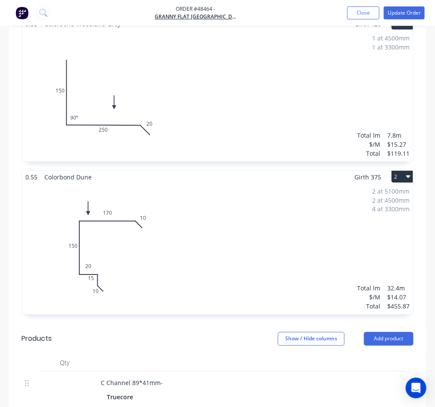
click at [247, 332] on div "Show / Hide columns Add product" at bounding box center [259, 339] width 308 height 14
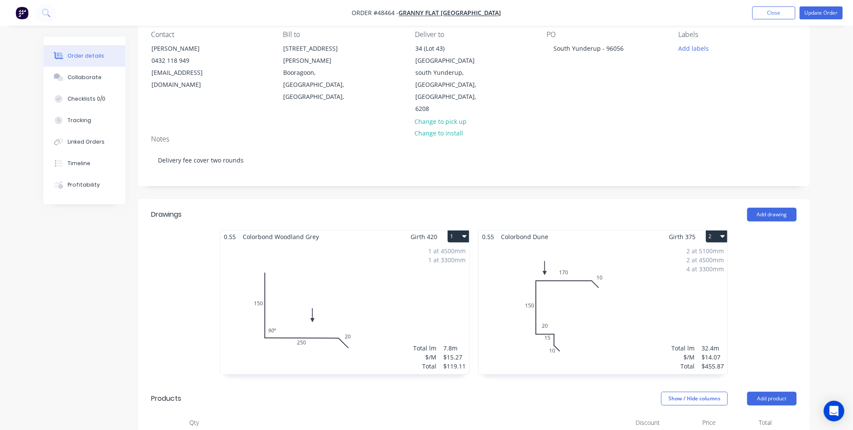
scroll to position [0, 0]
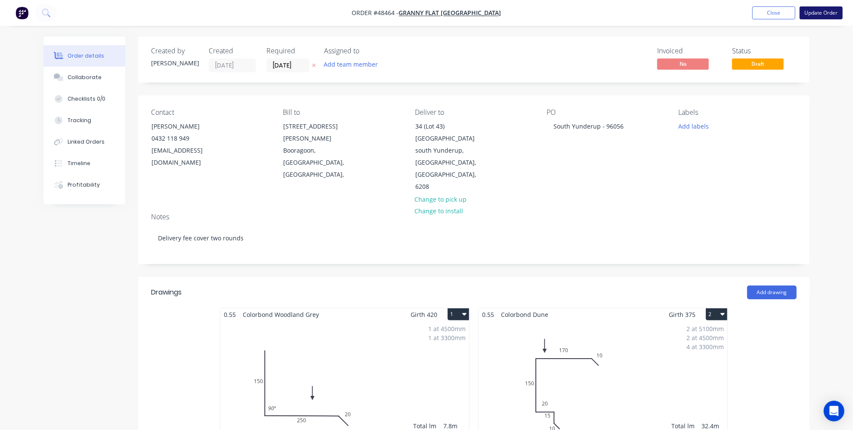
click at [440, 15] on button "Update Order" at bounding box center [820, 12] width 43 height 13
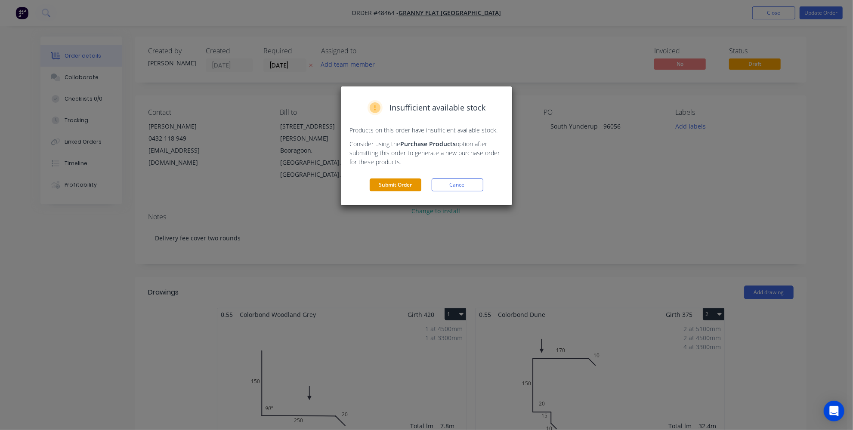
click at [406, 181] on button "Submit Order" at bounding box center [396, 185] width 52 height 13
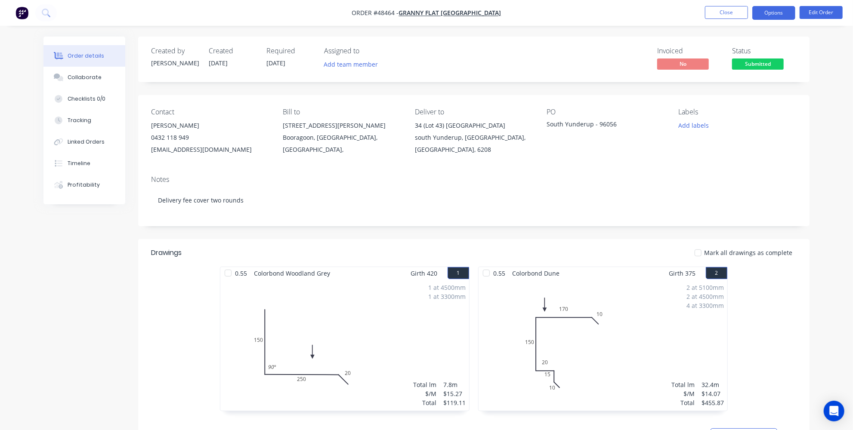
click at [440, 11] on button "Options" at bounding box center [773, 13] width 43 height 14
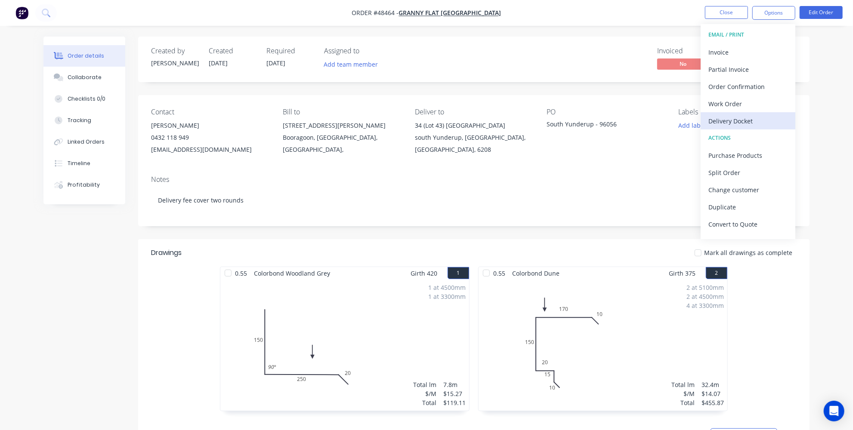
click at [440, 123] on div "Delivery Docket" at bounding box center [747, 121] width 79 height 12
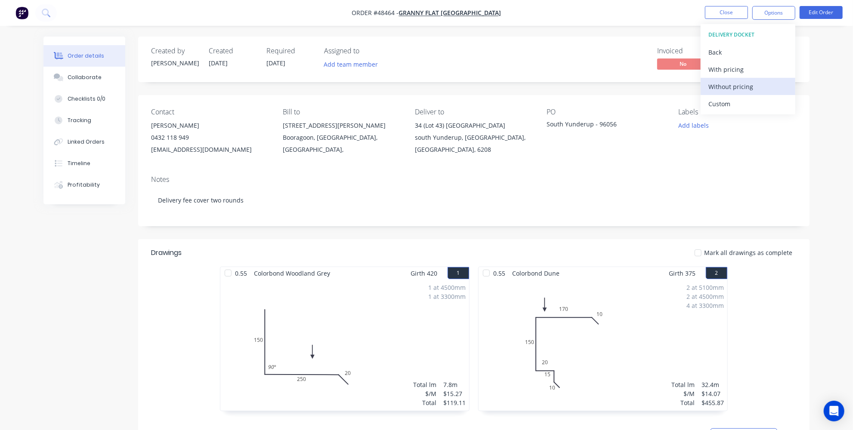
click at [440, 85] on div "Without pricing" at bounding box center [747, 86] width 79 height 12
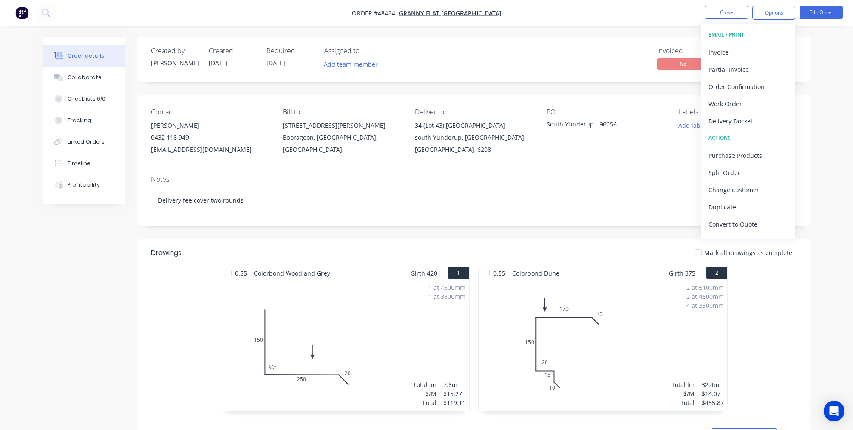
scroll to position [234, 0]
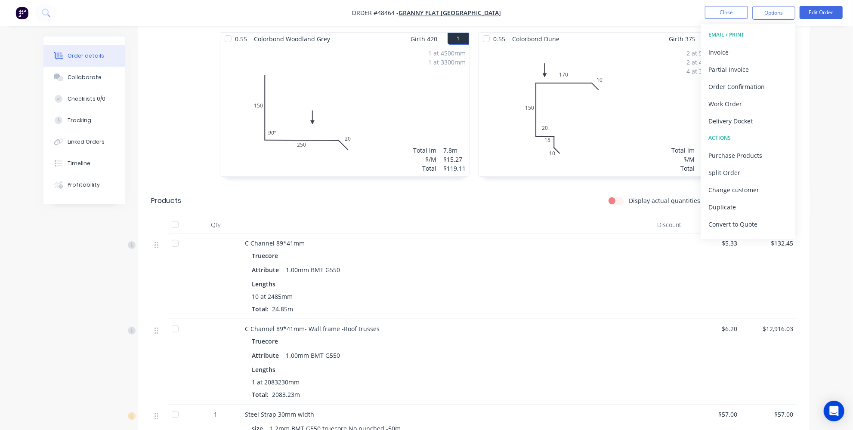
drag, startPoint x: 117, startPoint y: 258, endPoint x: 188, endPoint y: 245, distance: 72.1
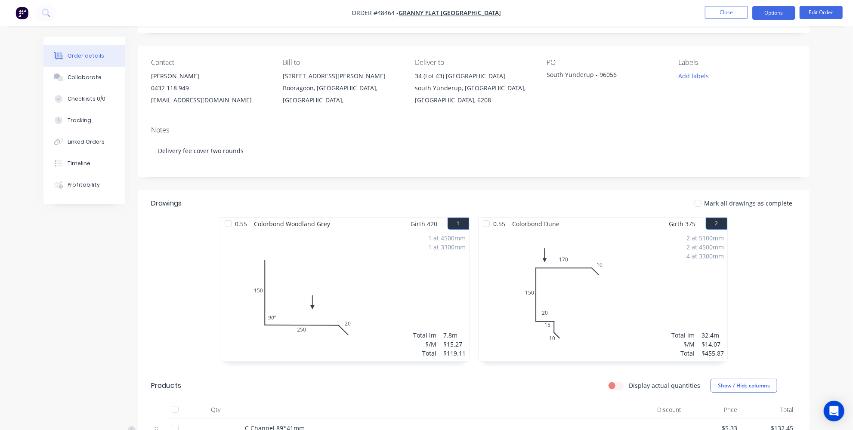
scroll to position [39, 0]
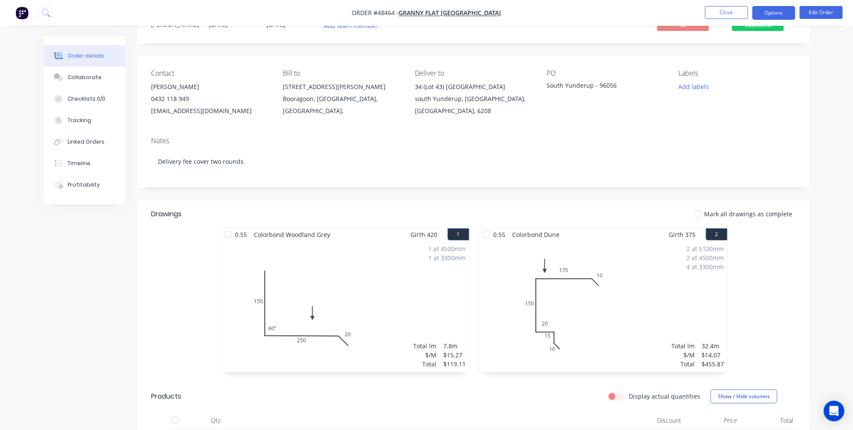
click at [768, 14] on button "Options" at bounding box center [773, 13] width 43 height 14
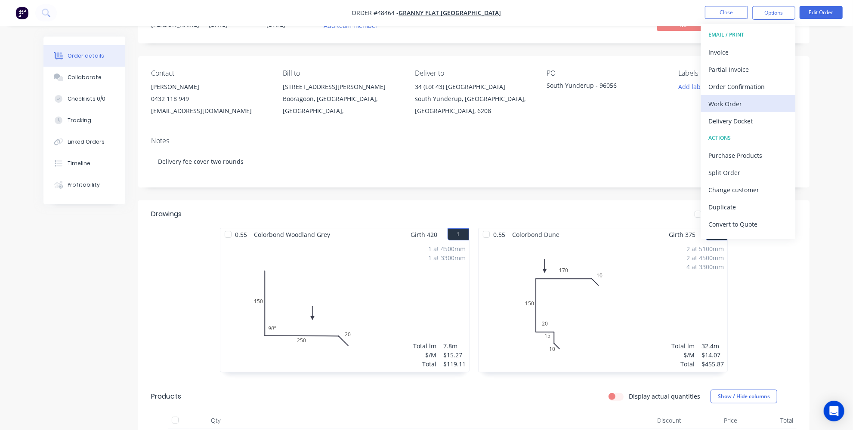
click at [734, 103] on div "Work Order" at bounding box center [747, 104] width 79 height 12
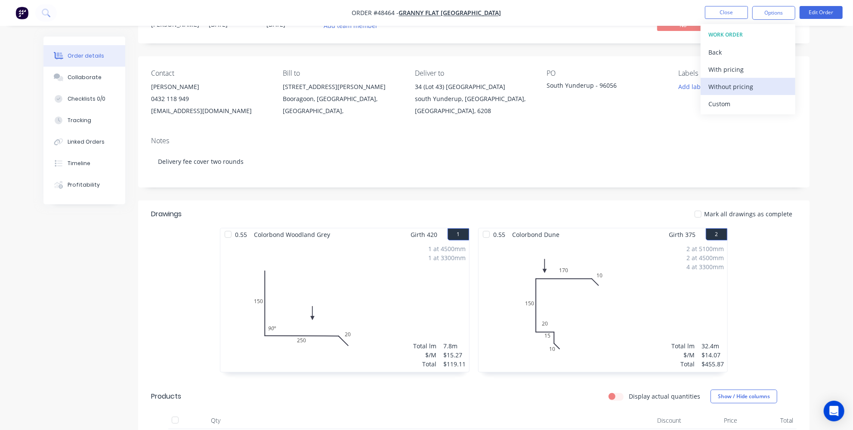
click at [730, 89] on div "Without pricing" at bounding box center [747, 86] width 79 height 12
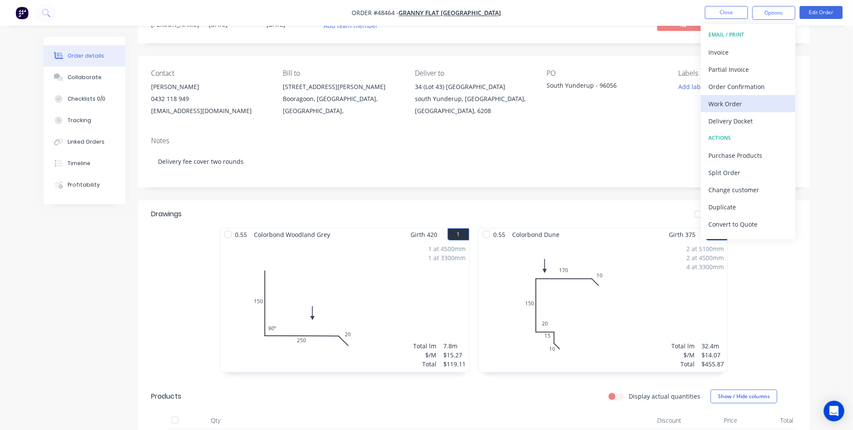
click at [727, 103] on div "Work Order" at bounding box center [747, 104] width 79 height 12
click at [727, 107] on div "Custom" at bounding box center [747, 104] width 79 height 12
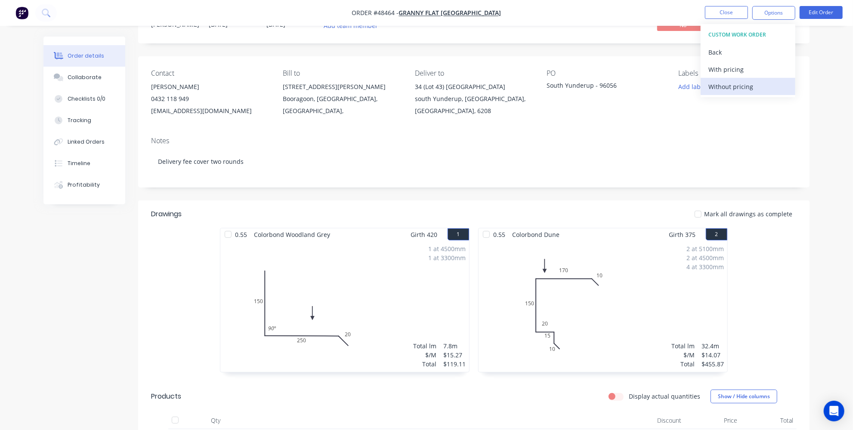
click at [730, 92] on div "Without pricing" at bounding box center [747, 86] width 79 height 12
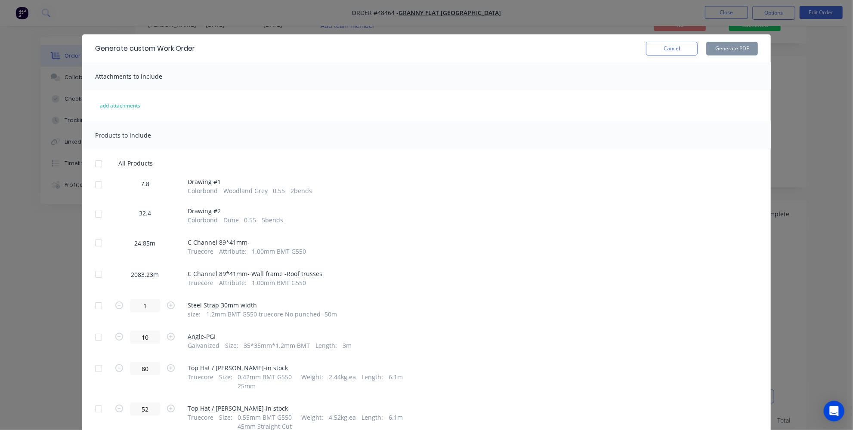
click at [93, 182] on div at bounding box center [98, 184] width 17 height 17
click at [99, 214] on div at bounding box center [98, 214] width 17 height 17
click at [732, 51] on button "Generate PDF" at bounding box center [732, 49] width 52 height 14
click at [679, 49] on button "Cancel" at bounding box center [672, 49] width 52 height 14
